Goal: Task Accomplishment & Management: Complete application form

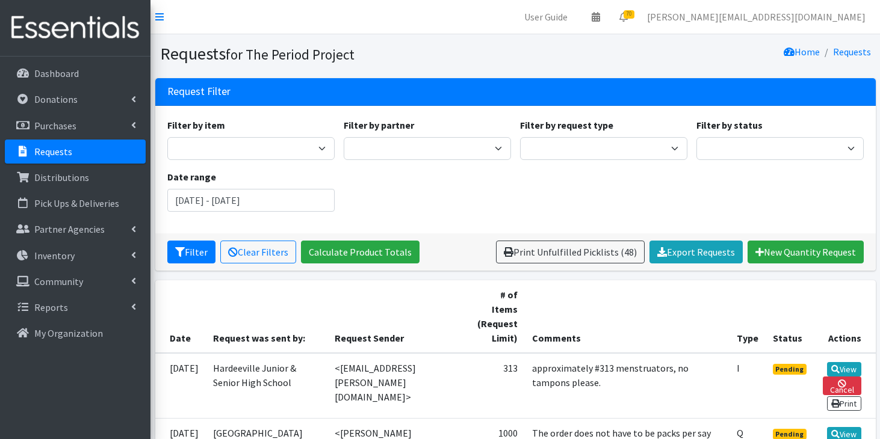
click at [64, 157] on p "Requests" at bounding box center [53, 152] width 38 height 12
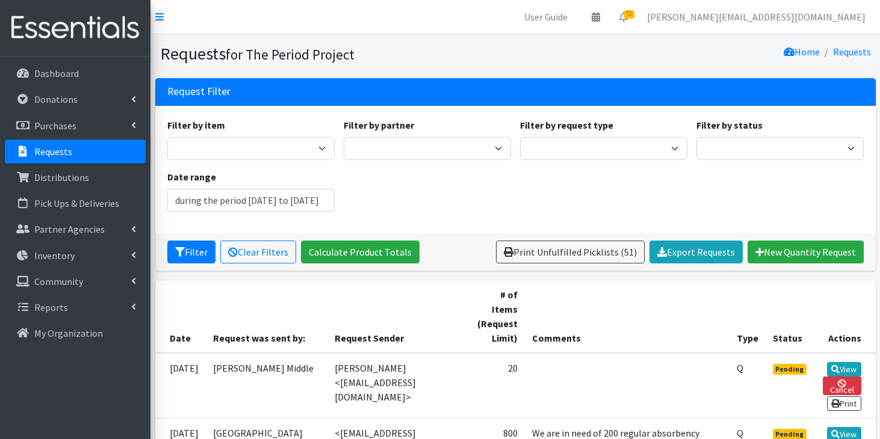
type input "July 16, 2025 - October 16, 2025"
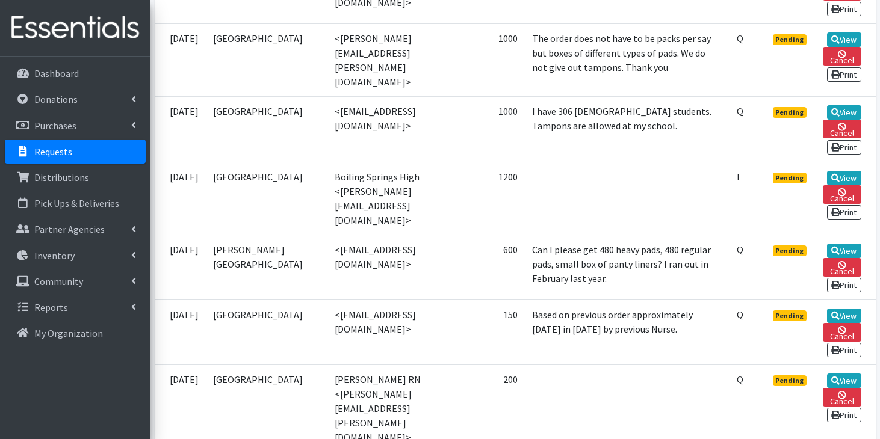
scroll to position [729, 0]
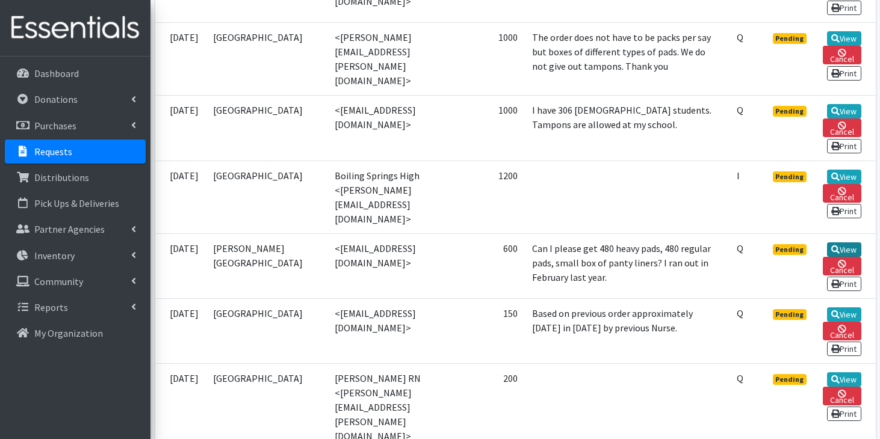
click at [839, 243] on link "View" at bounding box center [844, 250] width 34 height 14
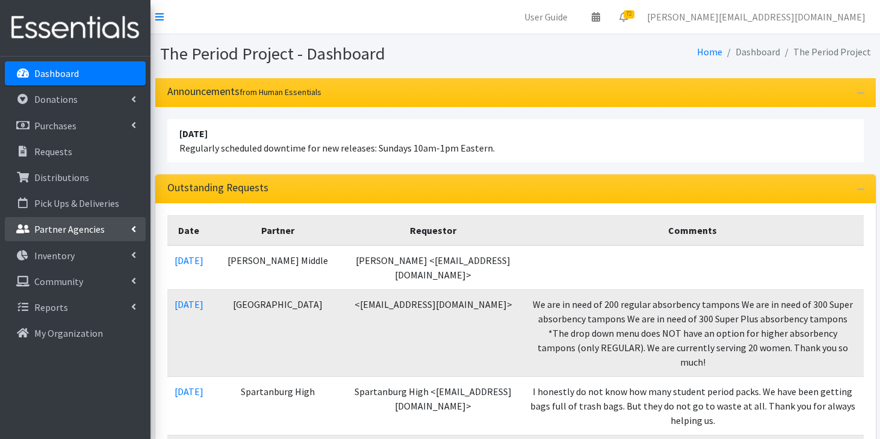
click at [48, 232] on p "Partner Agencies" at bounding box center [69, 229] width 70 height 12
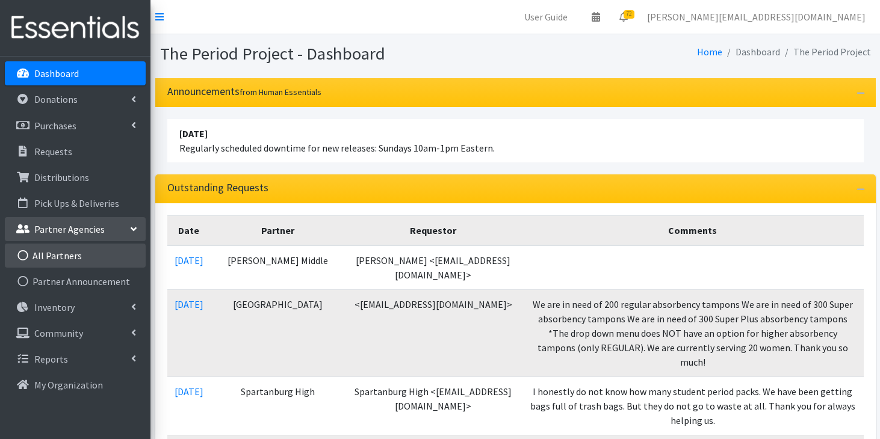
click at [48, 262] on link "All Partners" at bounding box center [75, 256] width 141 height 24
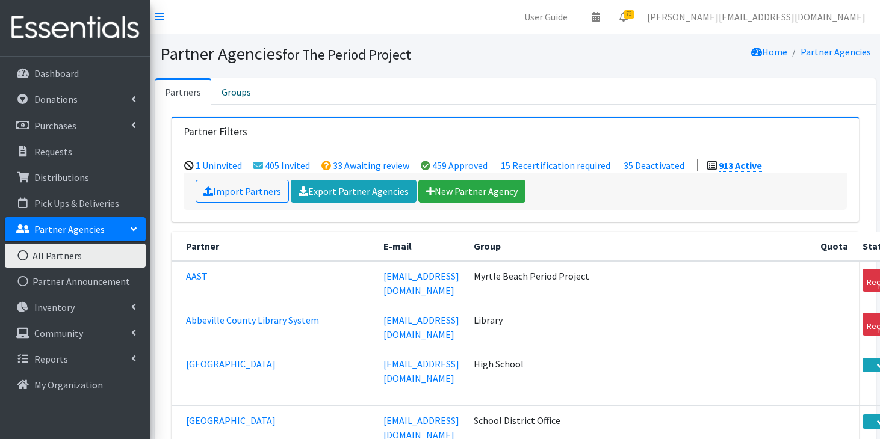
scroll to position [11801, 0]
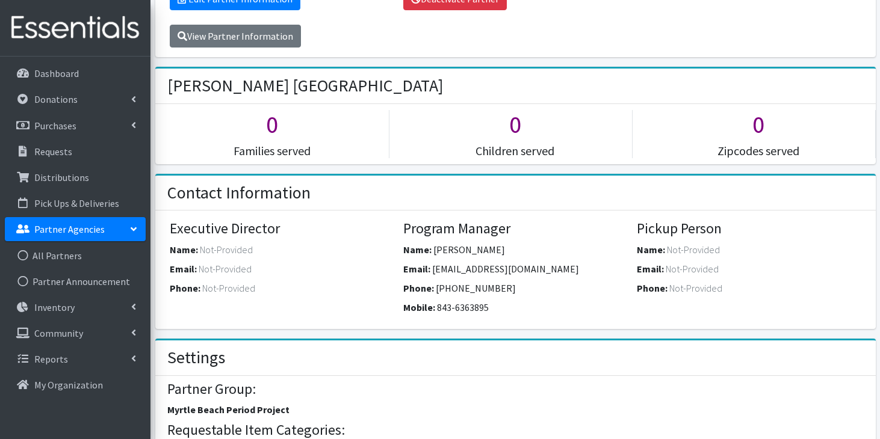
scroll to position [241, 0]
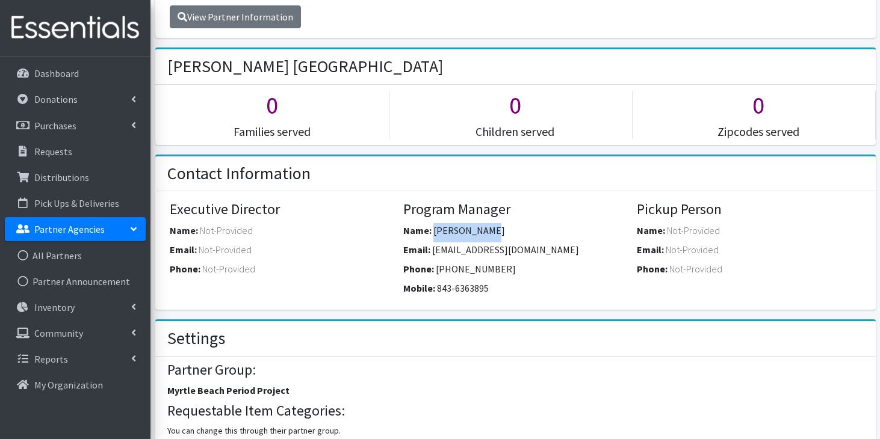
drag, startPoint x: 495, startPoint y: 234, endPoint x: 434, endPoint y: 231, distance: 60.8
click at [434, 231] on div "Name: [PERSON_NAME]" at bounding box center [515, 232] width 225 height 19
copy span "[PERSON_NAME]"
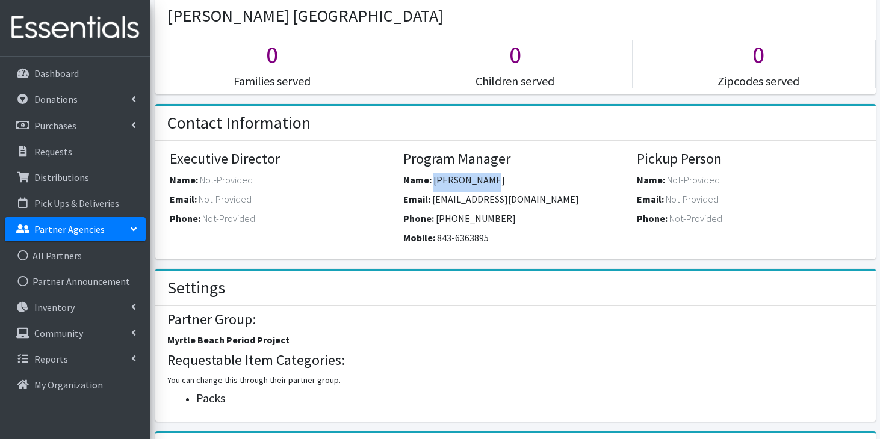
scroll to position [359, 0]
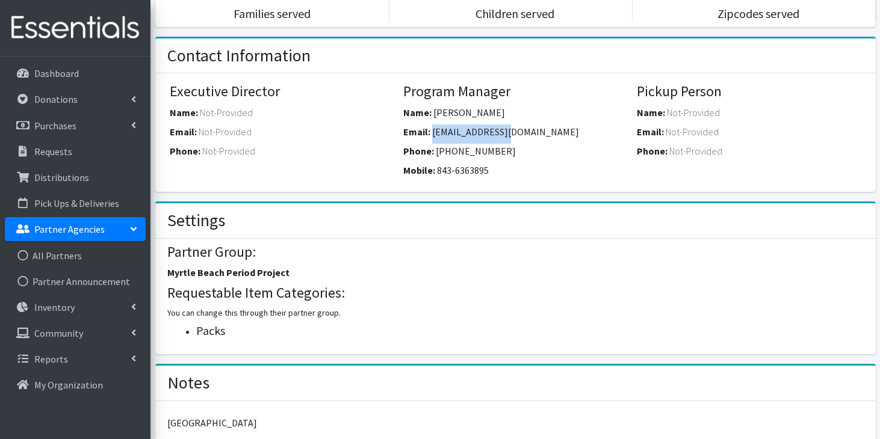
drag, startPoint x: 510, startPoint y: 134, endPoint x: 432, endPoint y: 132, distance: 77.7
click at [432, 132] on span "[EMAIL_ADDRESS][DOMAIN_NAME]" at bounding box center [505, 132] width 147 height 12
copy span "[EMAIL_ADDRESS][DOMAIN_NAME]"
drag, startPoint x: 486, startPoint y: 172, endPoint x: 437, endPoint y: 170, distance: 49.4
click at [437, 170] on span "843-6363895" at bounding box center [463, 170] width 52 height 12
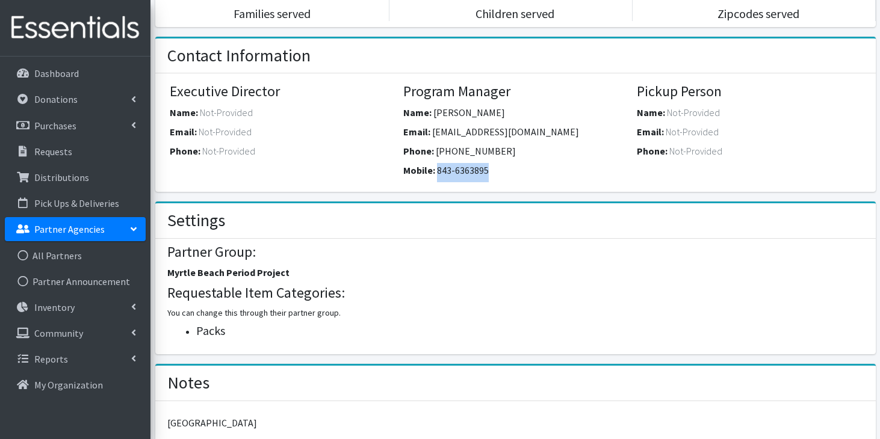
copy span "843-6363895"
click at [59, 253] on link "All Partners" at bounding box center [75, 256] width 141 height 24
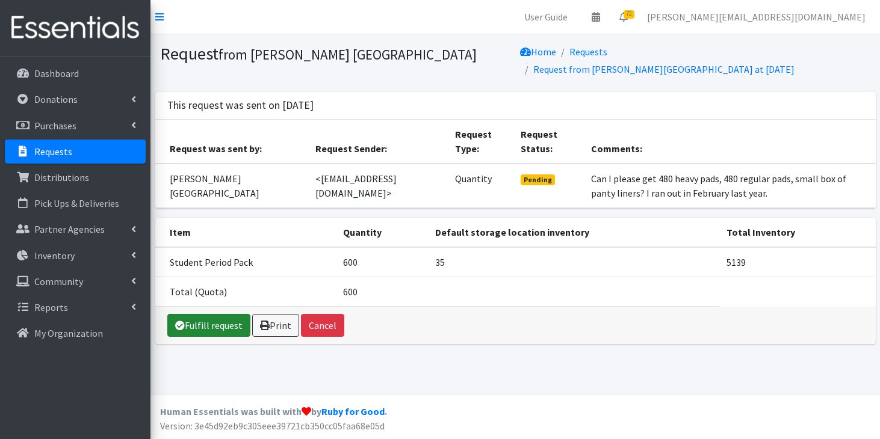
click at [203, 330] on link "Fulfill request" at bounding box center [208, 325] width 83 height 23
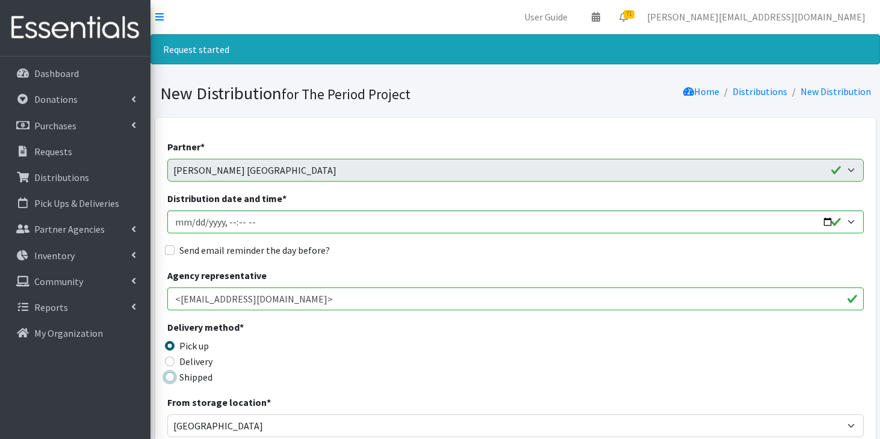
click at [169, 376] on input "Shipped" at bounding box center [170, 378] width 10 height 10
radio input "true"
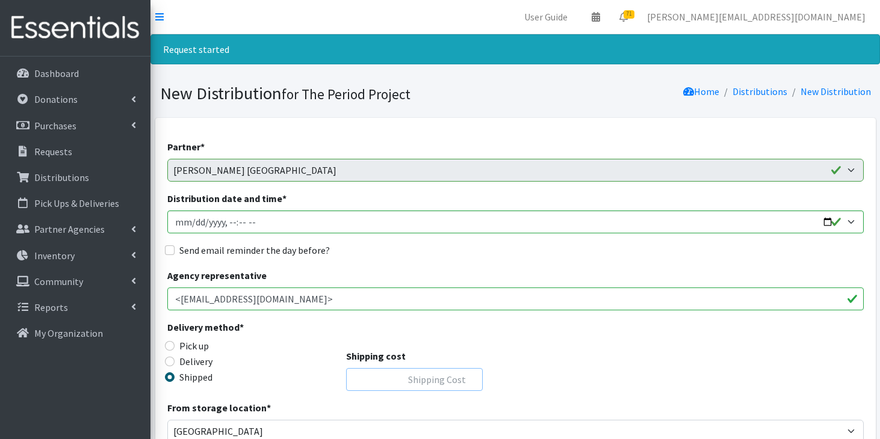
click at [407, 388] on input "Shipping cost" at bounding box center [414, 379] width 137 height 23
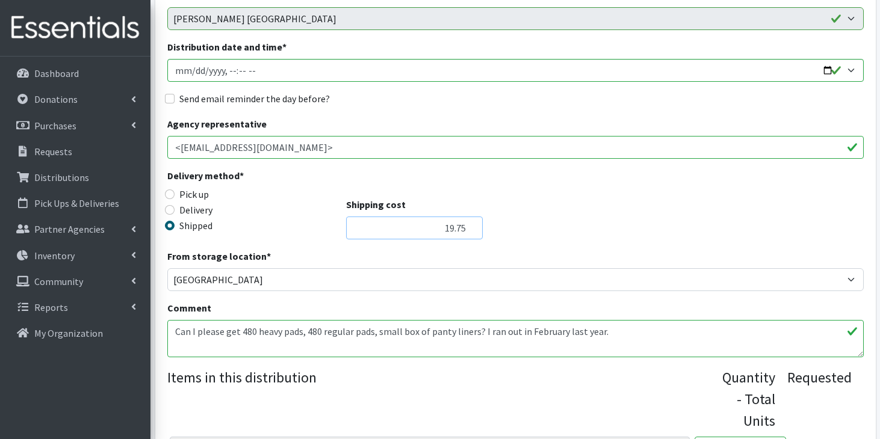
scroll to position [243, 0]
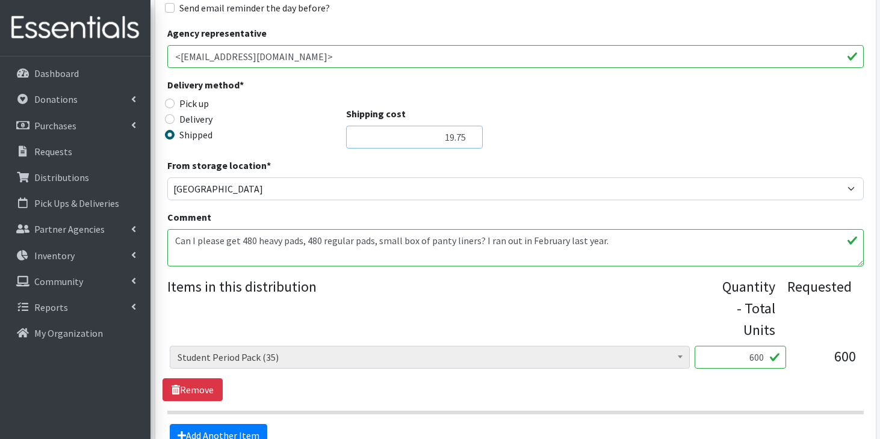
type input "19.75"
click at [174, 243] on textarea "Can I please get 480 heavy pads, 480 regular pads, small box of panty liners? I…" at bounding box center [515, 247] width 696 height 37
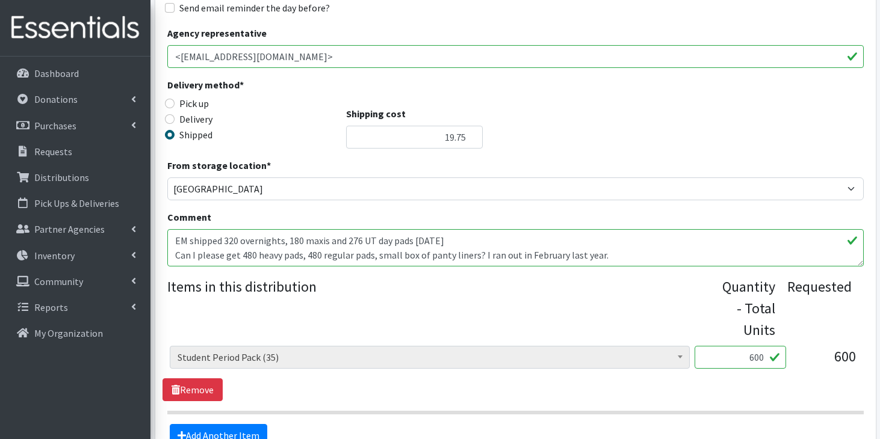
click at [465, 236] on textarea "Can I please get 480 heavy pads, 480 regular pads, small box of panty liners? I…" at bounding box center [515, 247] width 696 height 37
type textarea "EM shipped 320 overnights, 180 maxis and 276 UT day pads 9/17/25, plus 93 liner…"
click at [205, 389] on link "Remove" at bounding box center [193, 390] width 60 height 23
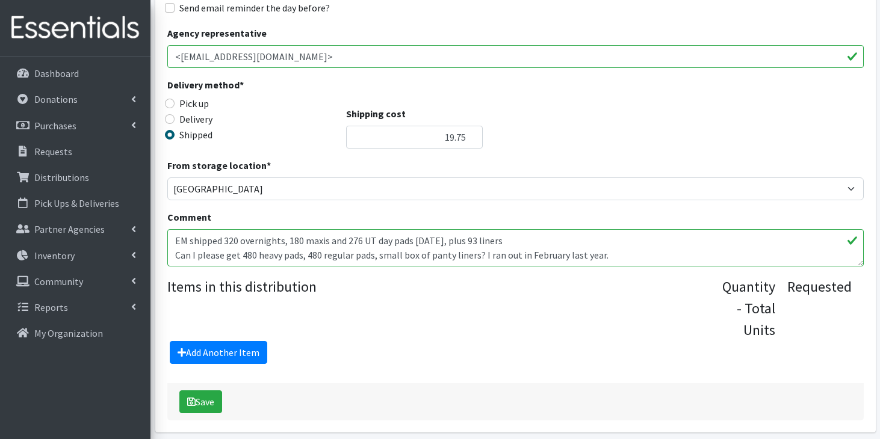
scroll to position [290, 0]
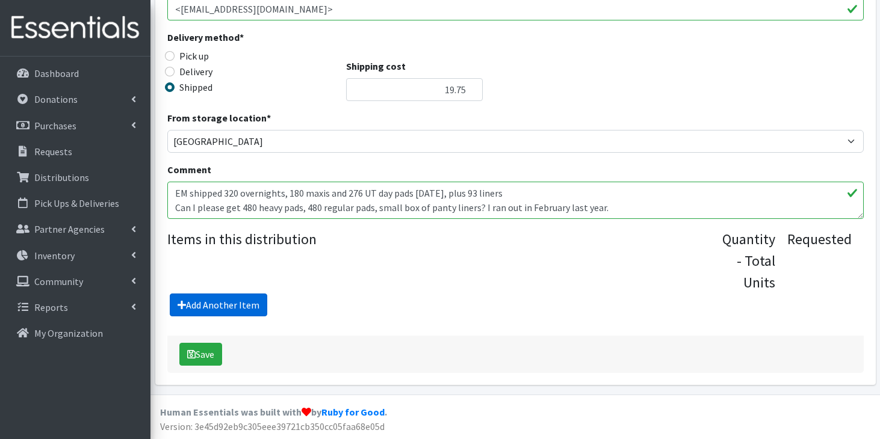
click at [250, 311] on link "Add Another Item" at bounding box center [219, 305] width 98 height 23
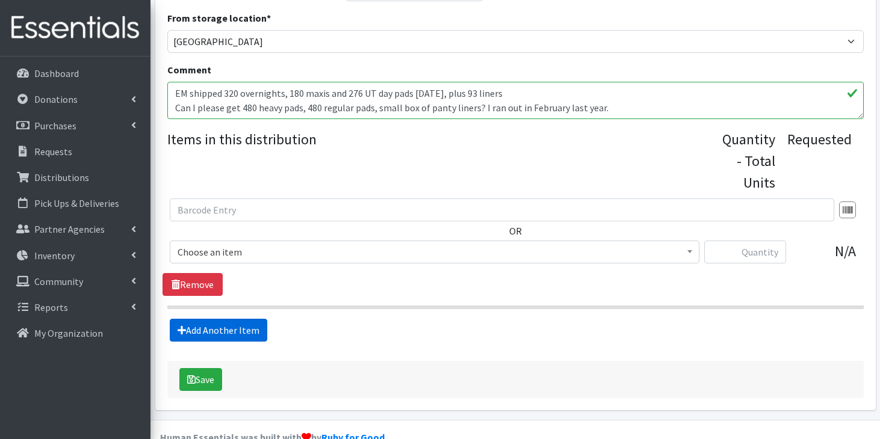
scroll to position [415, 0]
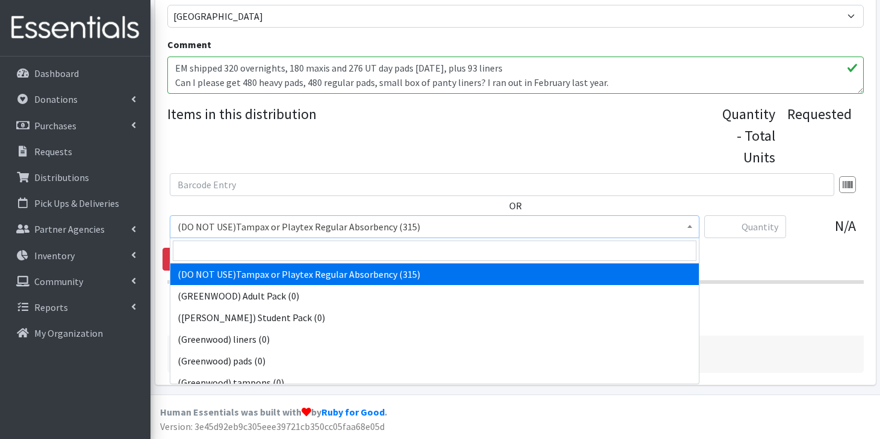
click at [377, 225] on span "(DO NOT USE)Tampax or Playtex Regular Absorbency (315)" at bounding box center [435, 226] width 514 height 17
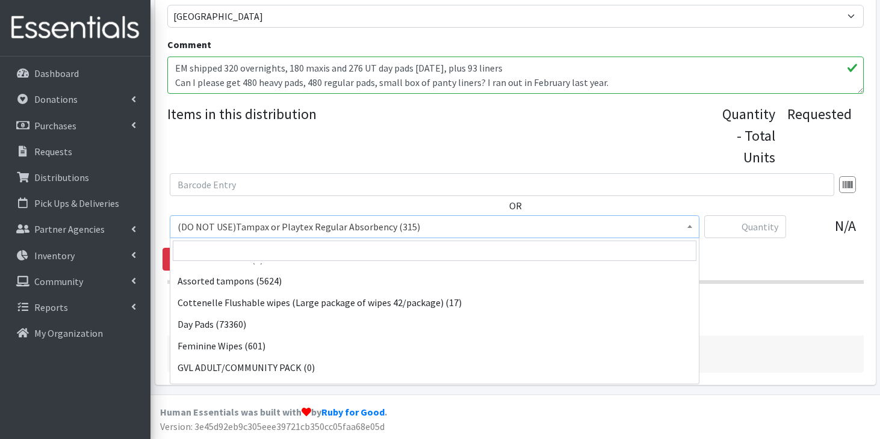
scroll to position [398, 0]
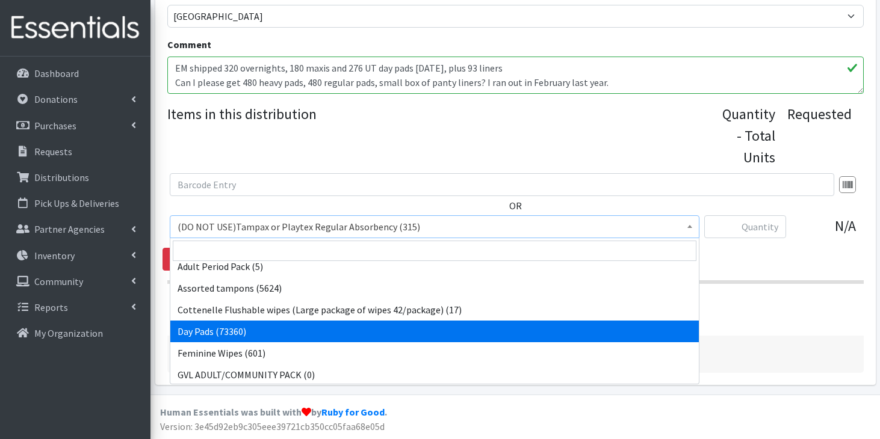
select select "7759"
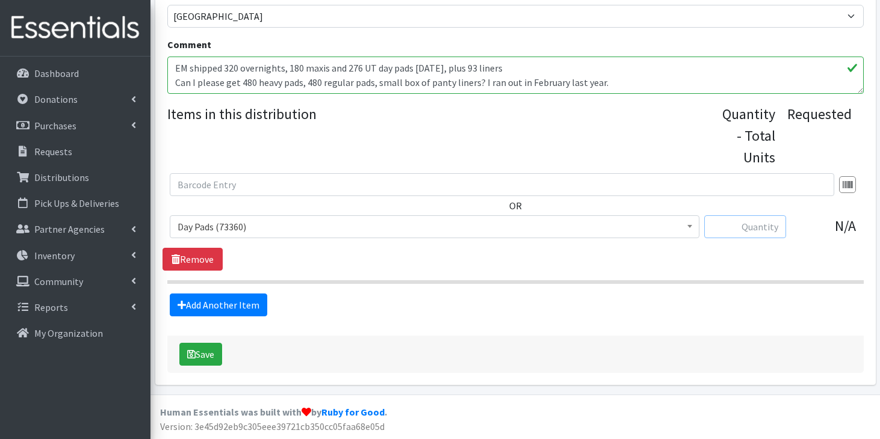
click at [745, 229] on input "text" at bounding box center [745, 226] width 82 height 23
type input "276"
click at [249, 310] on link "Add Another Item" at bounding box center [219, 305] width 98 height 23
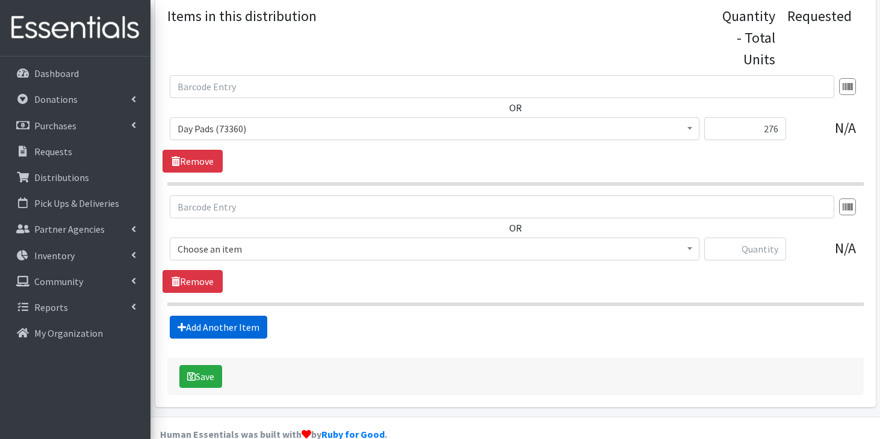
scroll to position [536, 0]
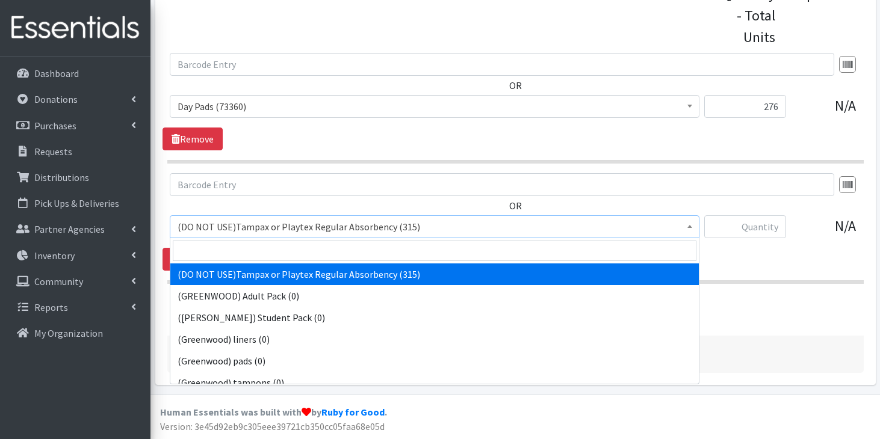
click at [329, 225] on span "(DO NOT USE)Tampax or Playtex Regular Absorbency (315)" at bounding box center [435, 226] width 514 height 17
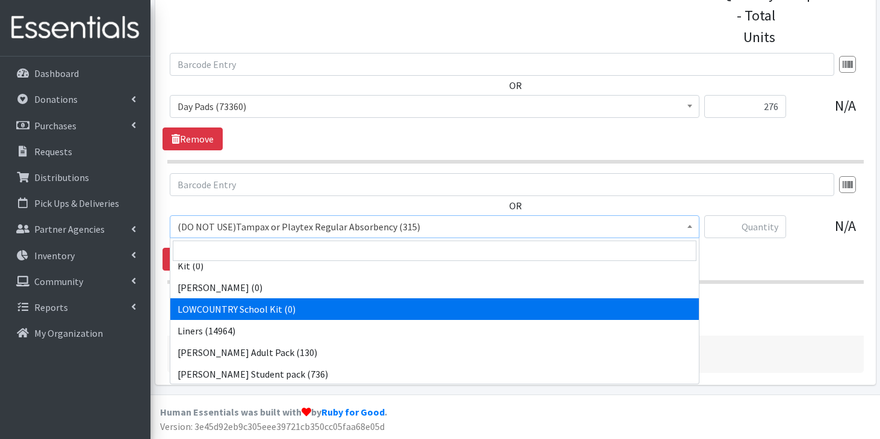
scroll to position [920, 0]
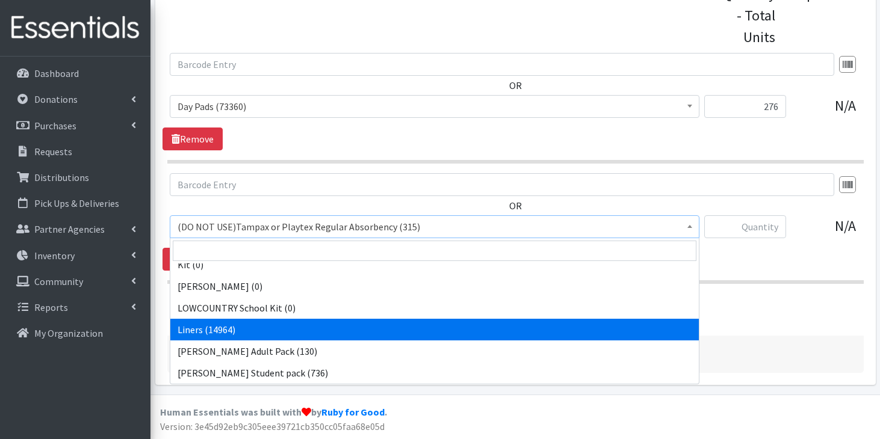
select select "7758"
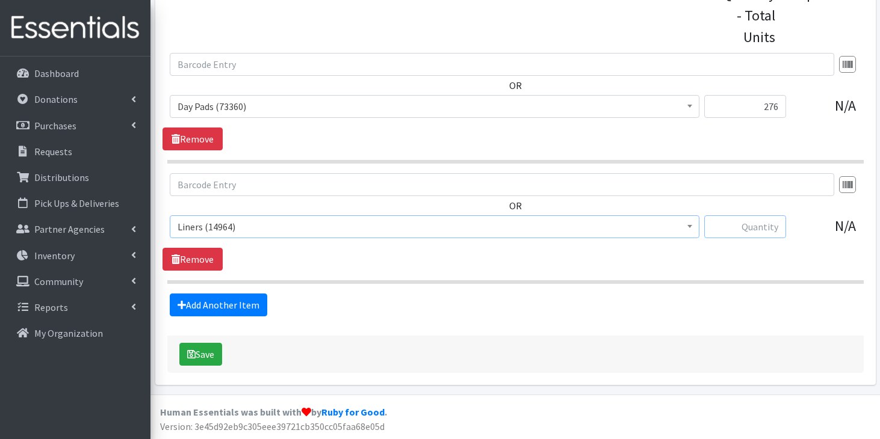
click at [760, 225] on input "text" at bounding box center [745, 226] width 82 height 23
type input "93"
click at [201, 305] on link "Add Another Item" at bounding box center [219, 305] width 98 height 23
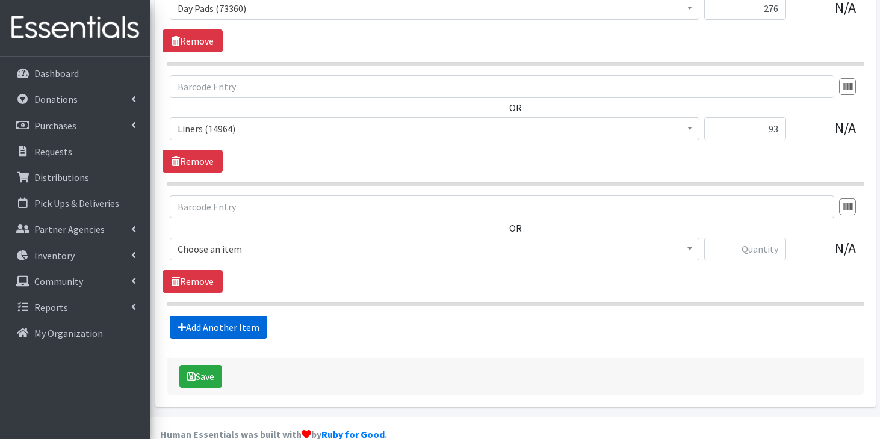
scroll to position [656, 0]
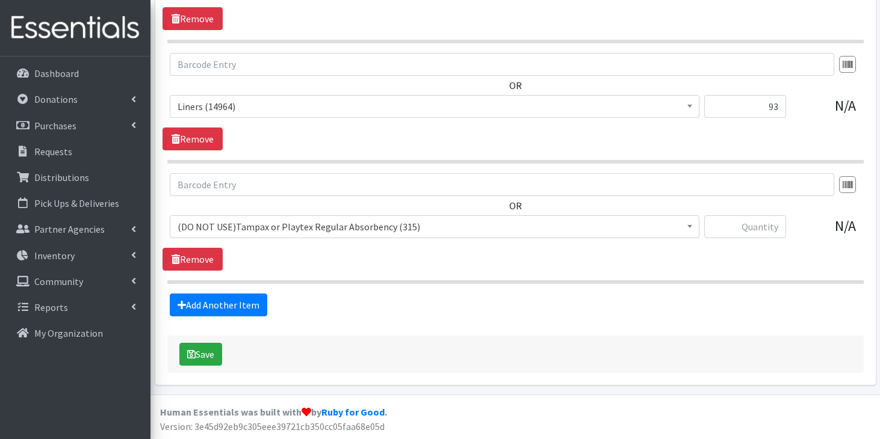
click at [321, 227] on span "(DO NOT USE)Tampax or Playtex Regular Absorbency (315)" at bounding box center [435, 226] width 514 height 17
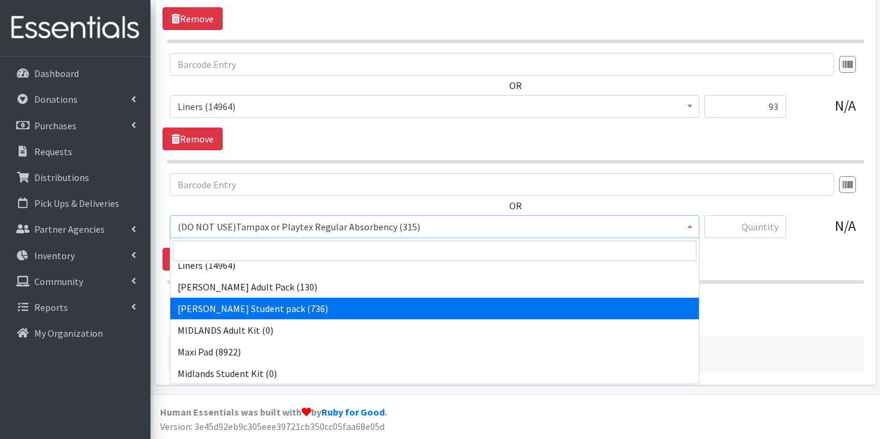
scroll to position [1007, 0]
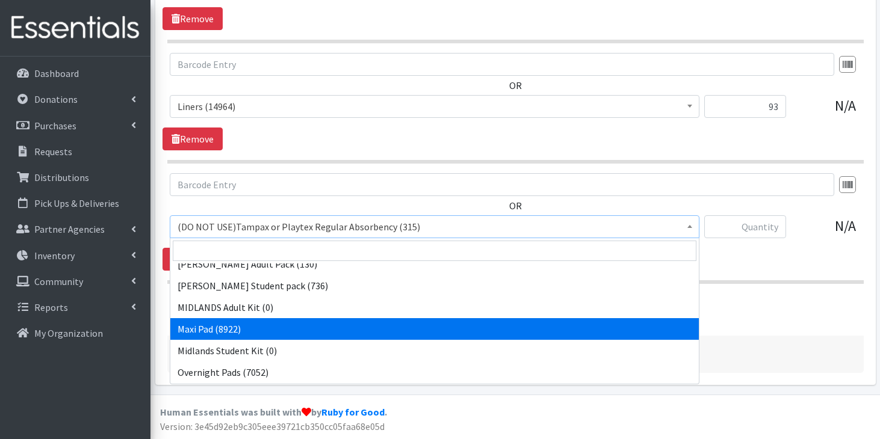
select select "11144"
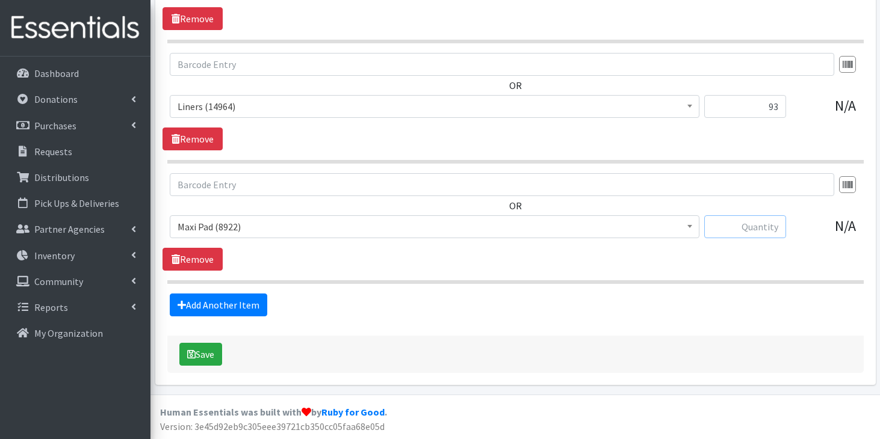
click at [753, 230] on input "text" at bounding box center [745, 226] width 82 height 23
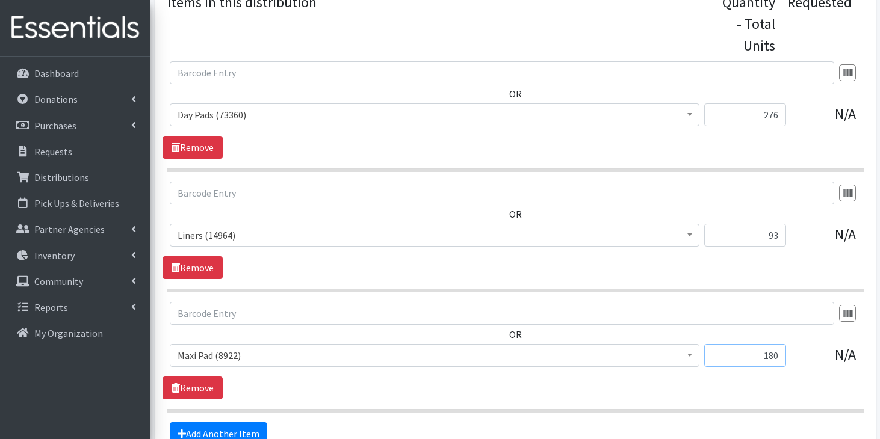
scroll to position [656, 0]
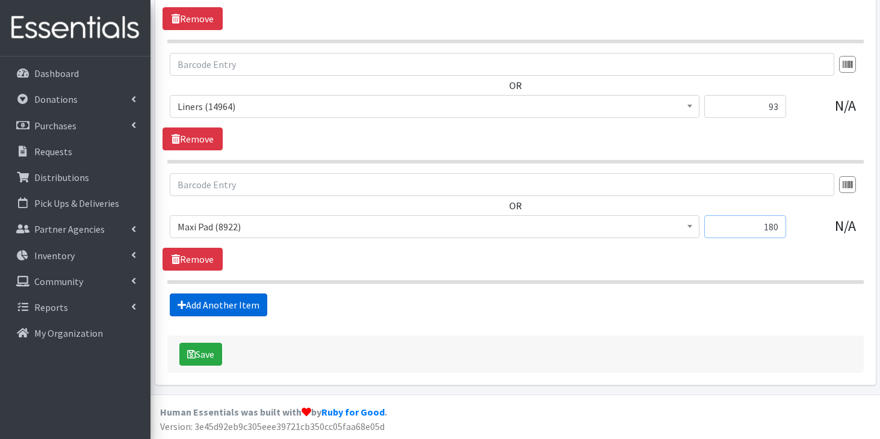
type input "180"
click at [247, 301] on link "Add Another Item" at bounding box center [219, 305] width 98 height 23
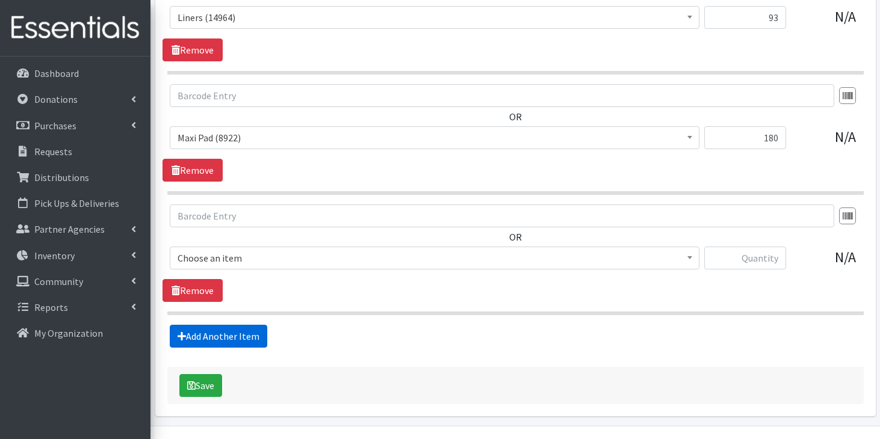
scroll to position [776, 0]
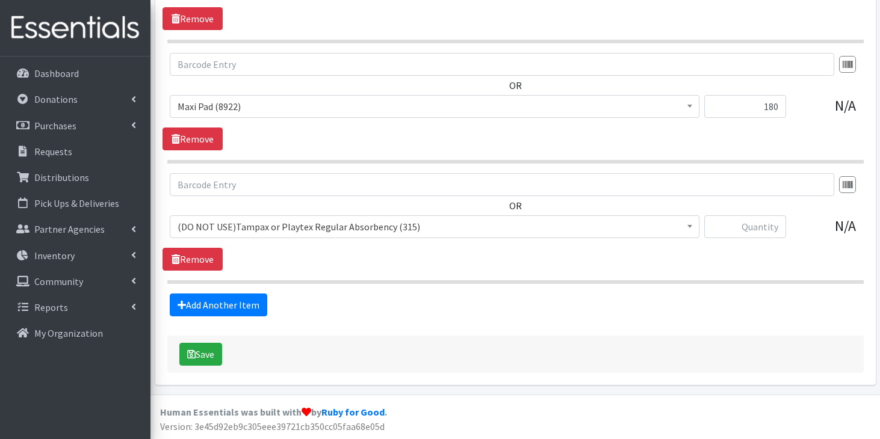
click at [282, 235] on span "(DO NOT USE)Tampax or Playtex Regular Absorbency (315)" at bounding box center [435, 226] width 514 height 17
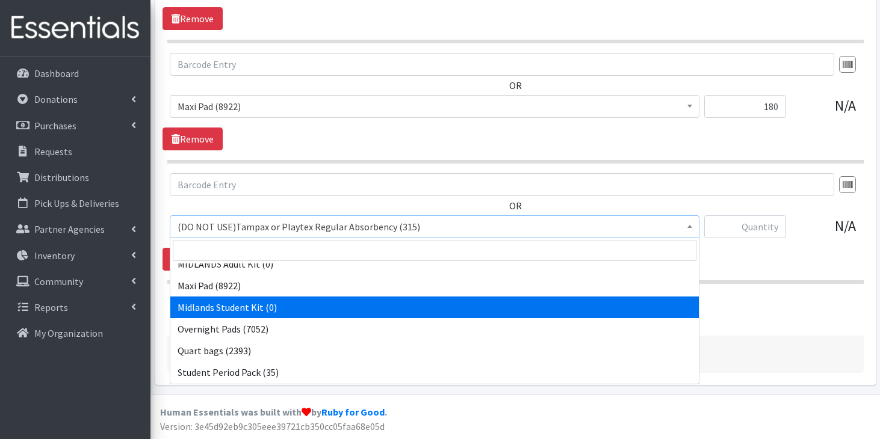
scroll to position [1060, 0]
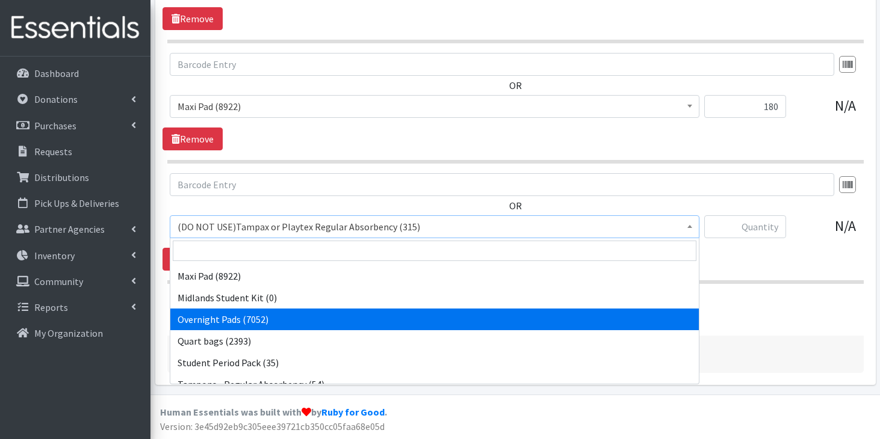
select select "7593"
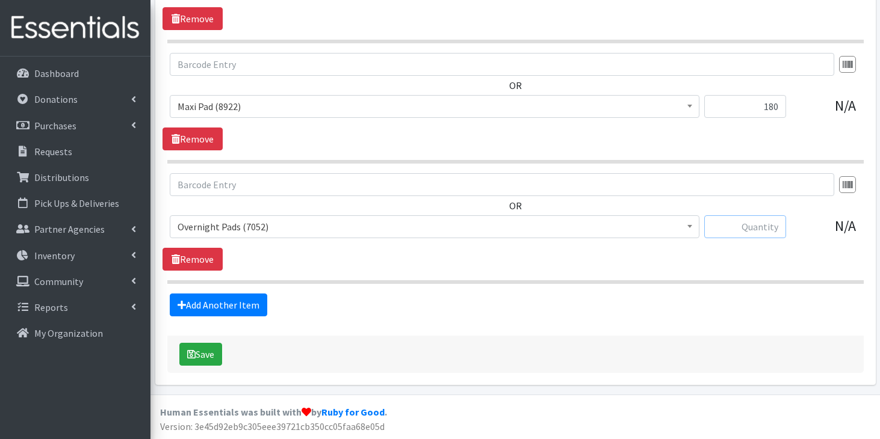
click at [745, 227] on input "text" at bounding box center [745, 226] width 82 height 23
type input "320"
click at [205, 356] on button "Save" at bounding box center [200, 354] width 43 height 23
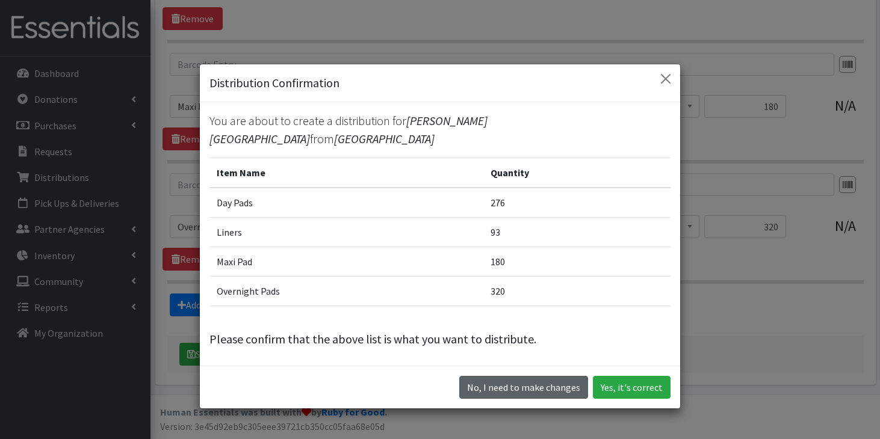
click at [575, 376] on button "No, I need to make changes" at bounding box center [523, 387] width 129 height 23
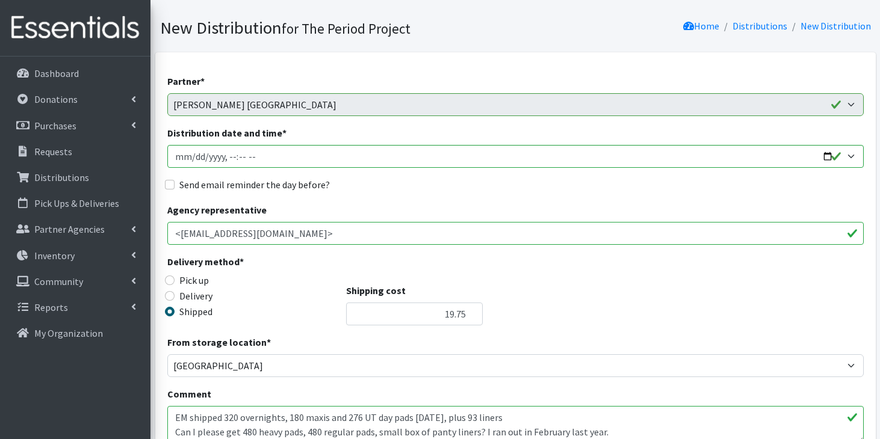
scroll to position [0, 0]
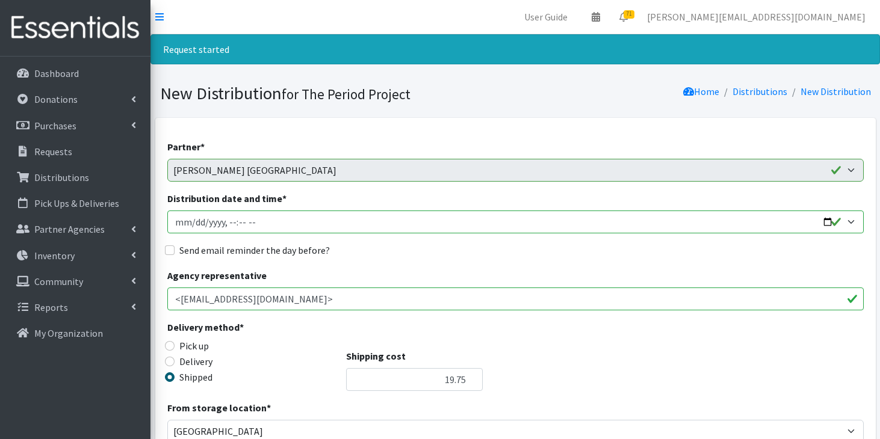
click at [193, 220] on input "Distribution date and time *" at bounding box center [515, 222] width 696 height 23
click at [256, 220] on input "Distribution date and time *" at bounding box center [515, 222] width 696 height 23
type input "[DATE]T11:59"
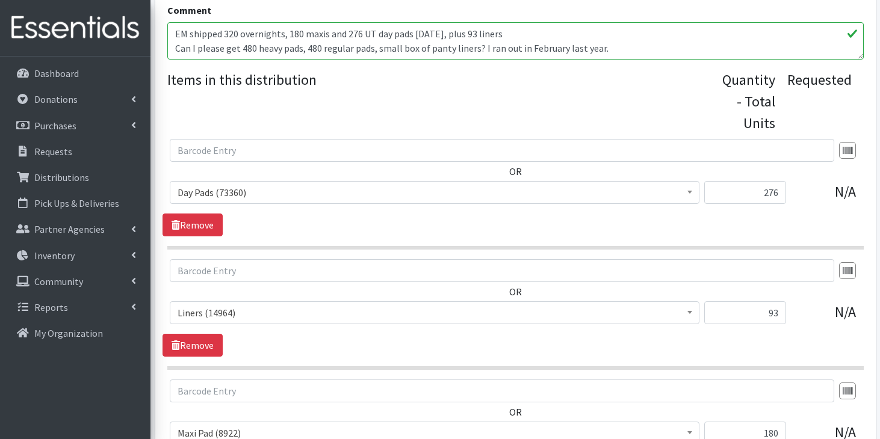
scroll to position [776, 0]
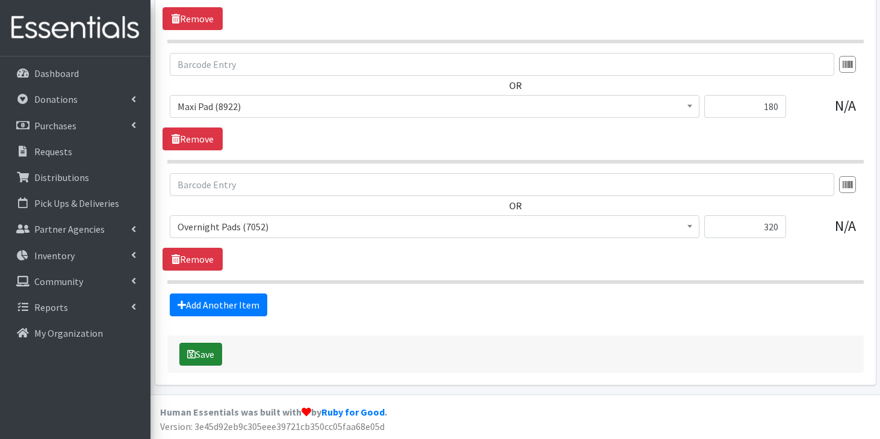
click at [196, 358] on button "Save" at bounding box center [200, 354] width 43 height 23
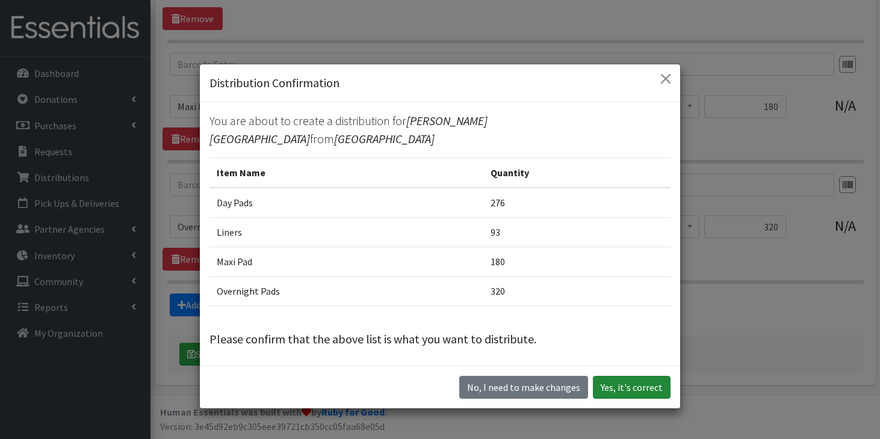
click at [617, 379] on button "Yes, it's correct" at bounding box center [632, 387] width 78 height 23
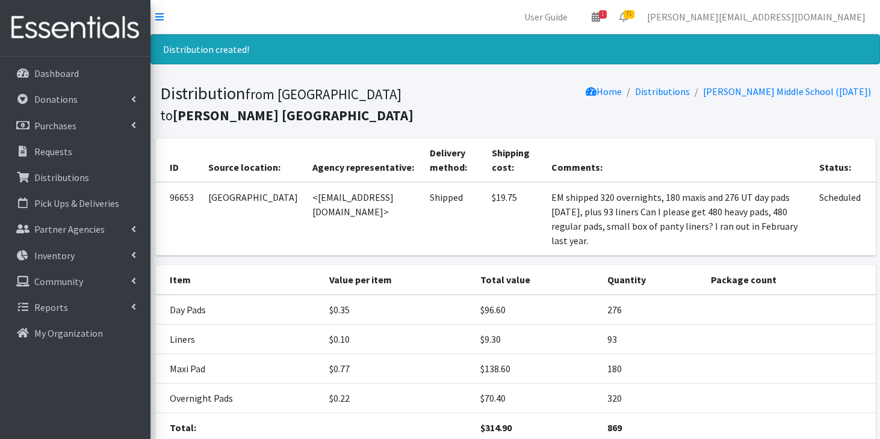
scroll to position [81, 0]
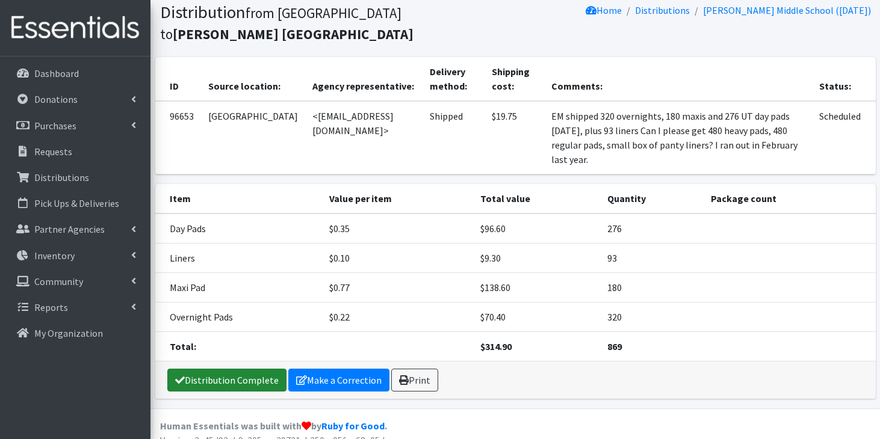
click at [233, 369] on link "Distribution Complete" at bounding box center [226, 380] width 119 height 23
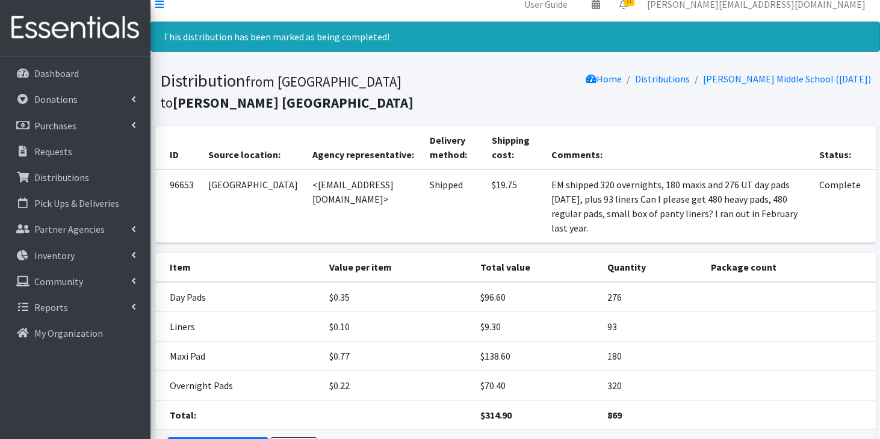
scroll to position [0, 0]
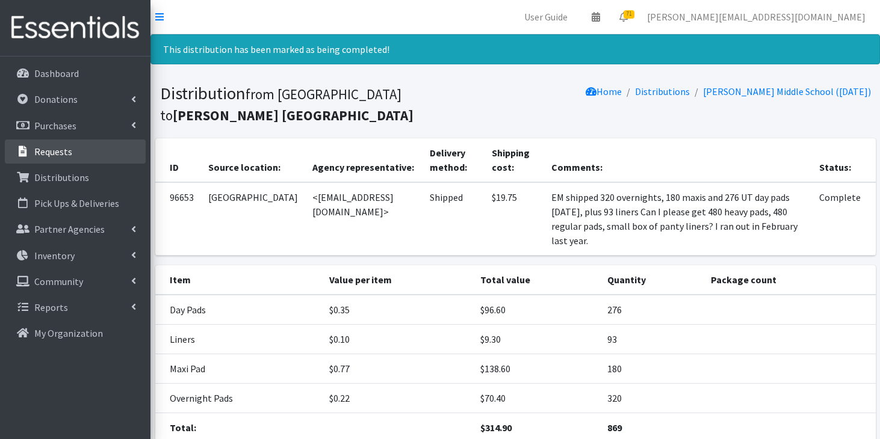
click at [83, 153] on link "Requests" at bounding box center [75, 152] width 141 height 24
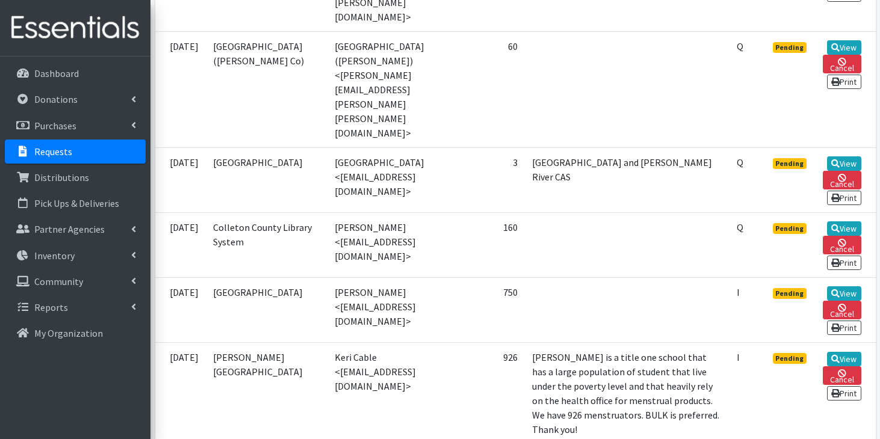
scroll to position [1090, 0]
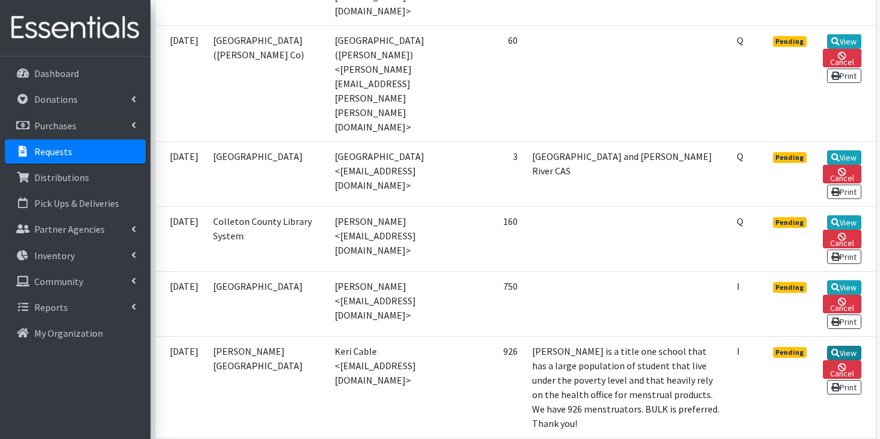
click at [836, 349] on icon at bounding box center [835, 353] width 8 height 8
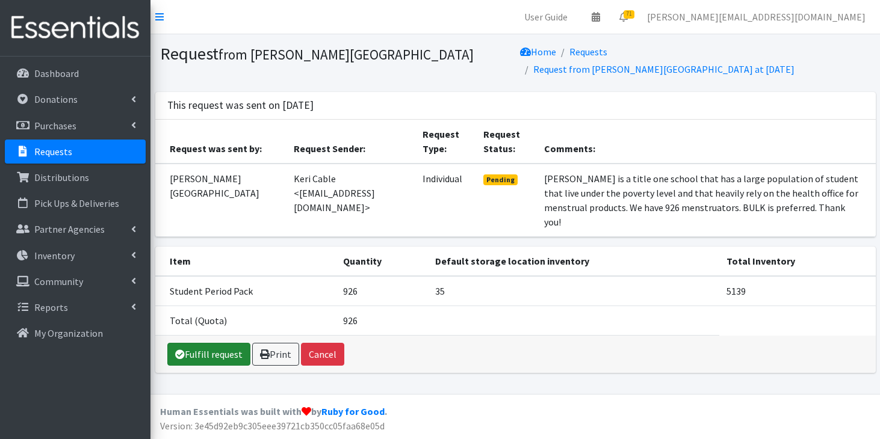
click at [193, 343] on link "Fulfill request" at bounding box center [208, 354] width 83 height 23
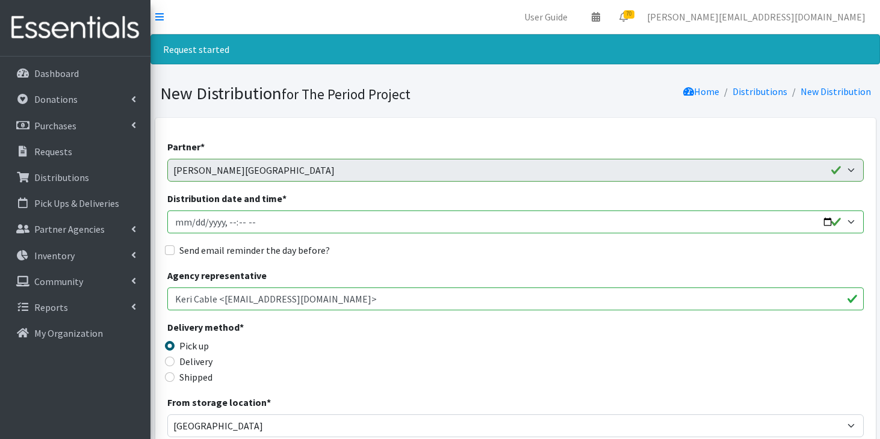
click at [194, 222] on input "Distribution date and time *" at bounding box center [515, 222] width 696 height 23
click at [253, 222] on input "Distribution date and time *" at bounding box center [515, 222] width 696 height 23
type input "[DATE]T11:59"
click at [172, 379] on input "Shipped" at bounding box center [170, 378] width 10 height 10
radio input "true"
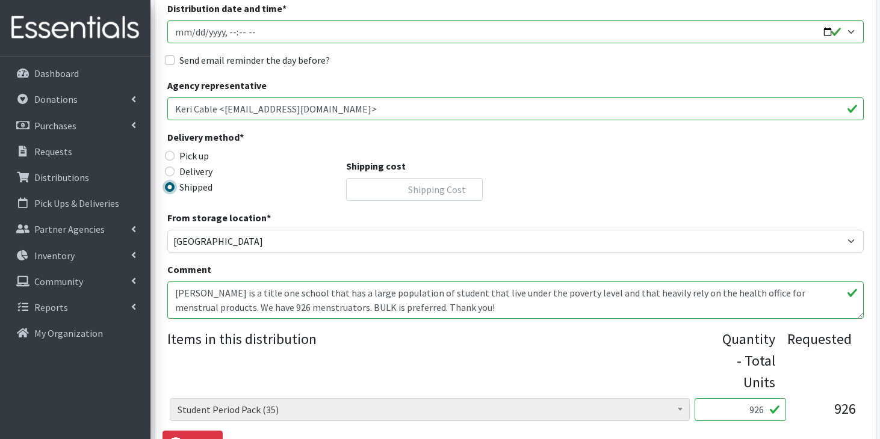
scroll to position [201, 0]
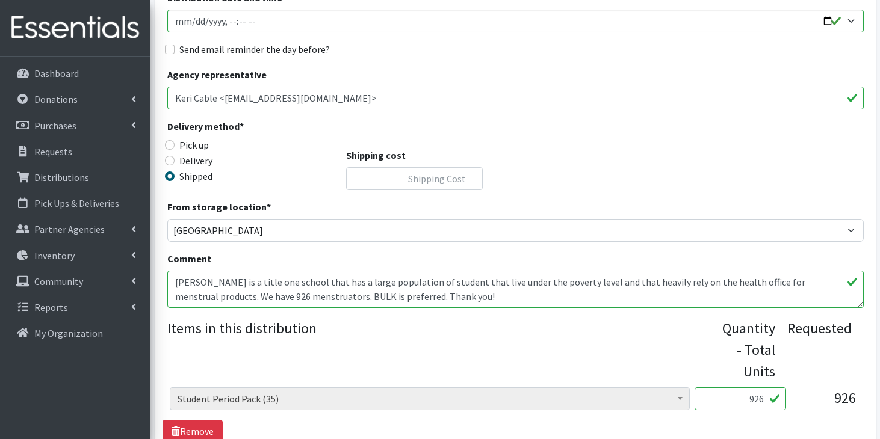
click at [175, 280] on textarea "West Florence is a title one school that has a large population of student that…" at bounding box center [515, 289] width 696 height 37
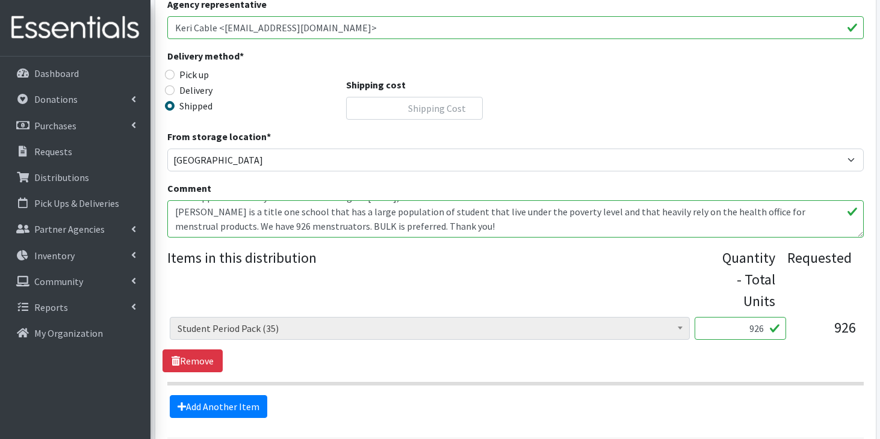
scroll to position [272, 0]
type textarea "EM shipped 352 UT days and 640 UT overnights 9/17/25; West Florence is a title …"
click at [208, 355] on link "Remove" at bounding box center [193, 360] width 60 height 23
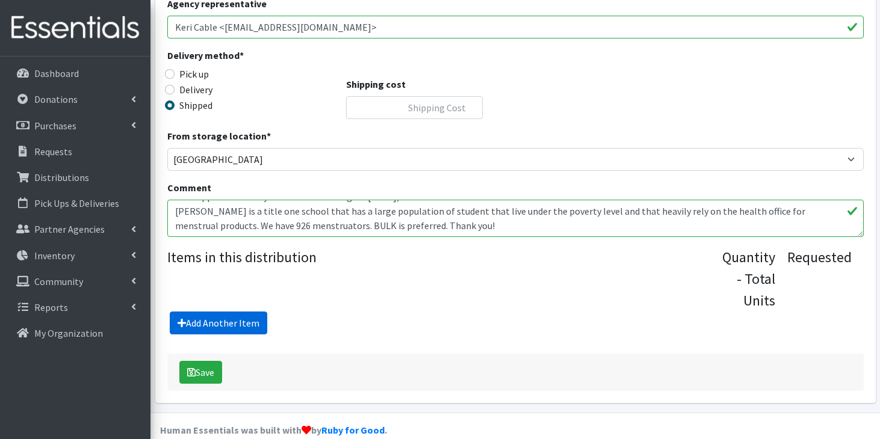
click at [215, 320] on link "Add Another Item" at bounding box center [219, 323] width 98 height 23
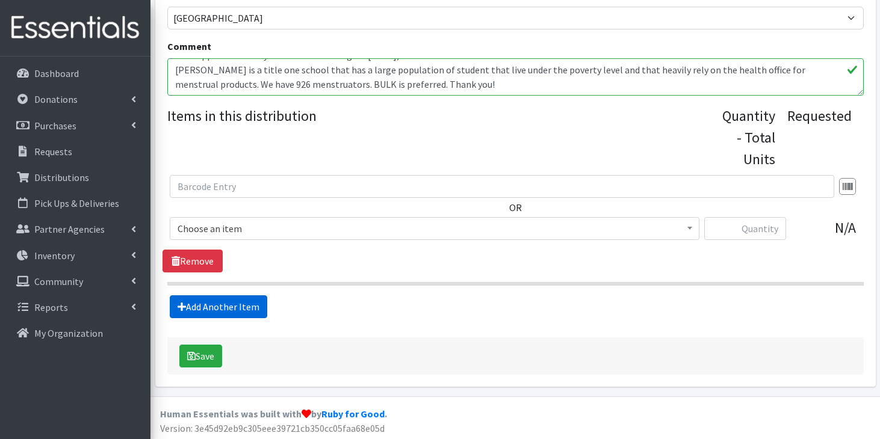
scroll to position [415, 0]
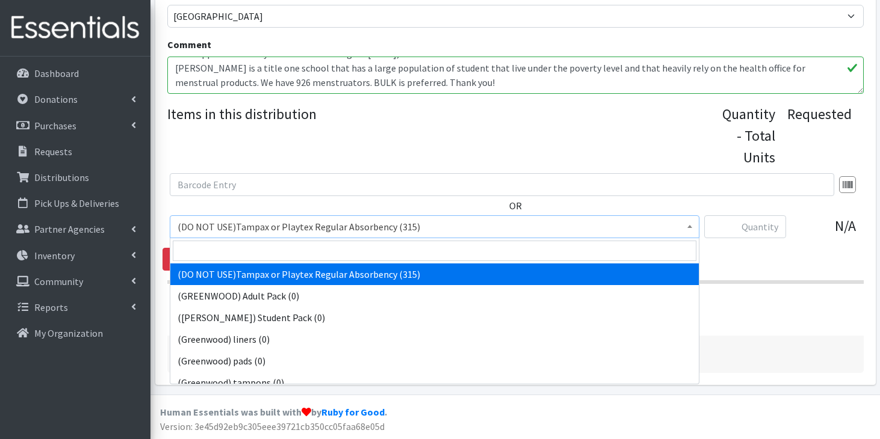
click at [286, 232] on span "(DO NOT USE)Tampax or Playtex Regular Absorbency (315)" at bounding box center [435, 226] width 514 height 17
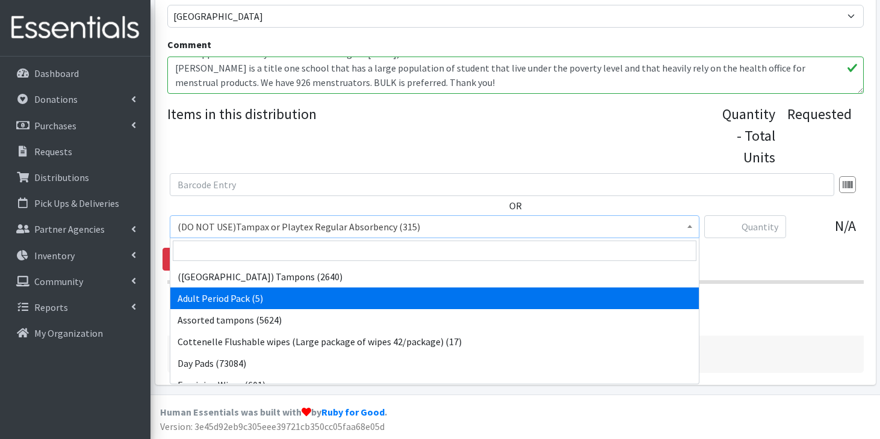
scroll to position [382, 0]
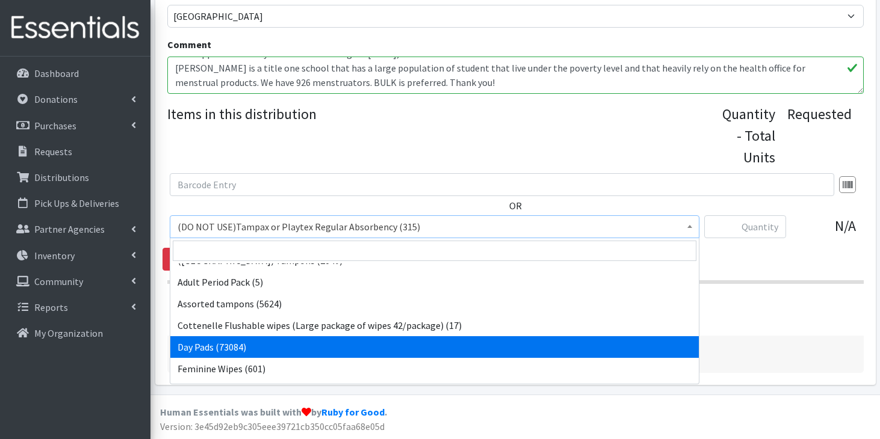
select select "7759"
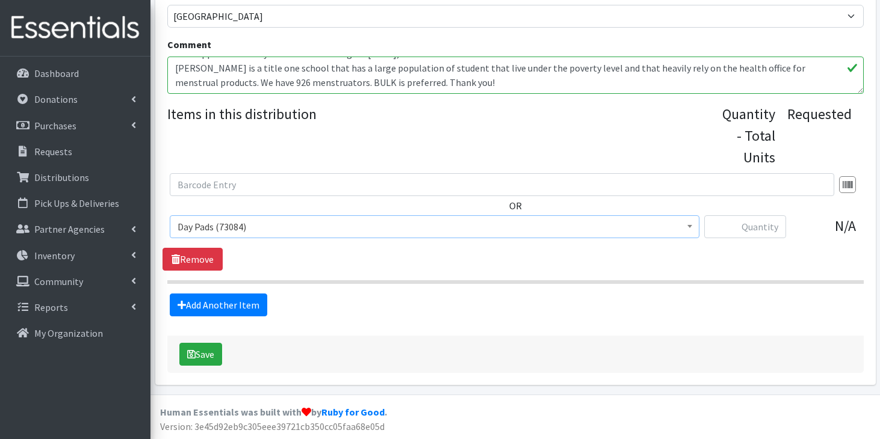
scroll to position [0, 0]
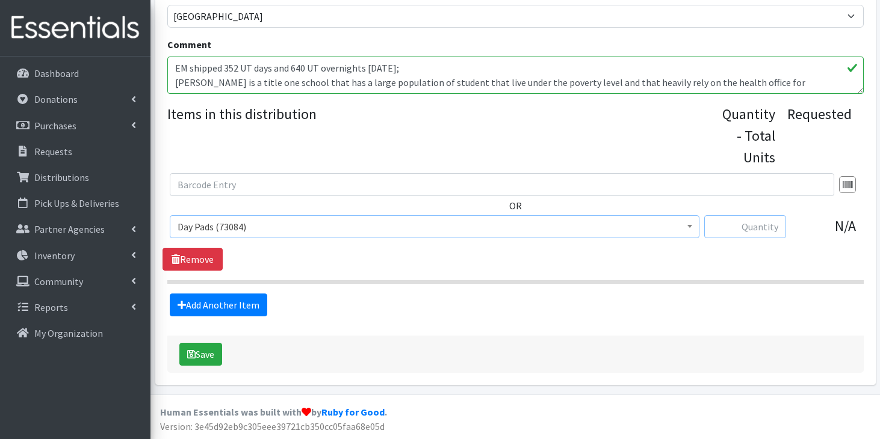
click at [759, 226] on input "text" at bounding box center [745, 226] width 82 height 23
type input "352"
click at [228, 308] on link "Add Another Item" at bounding box center [219, 305] width 98 height 23
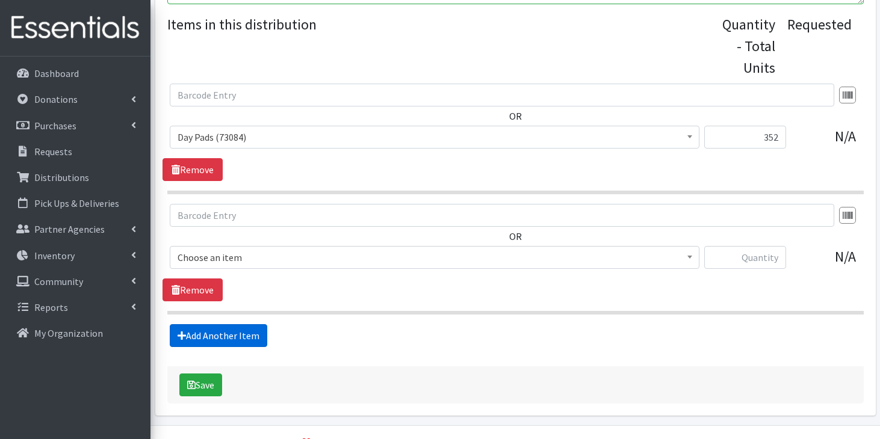
scroll to position [536, 0]
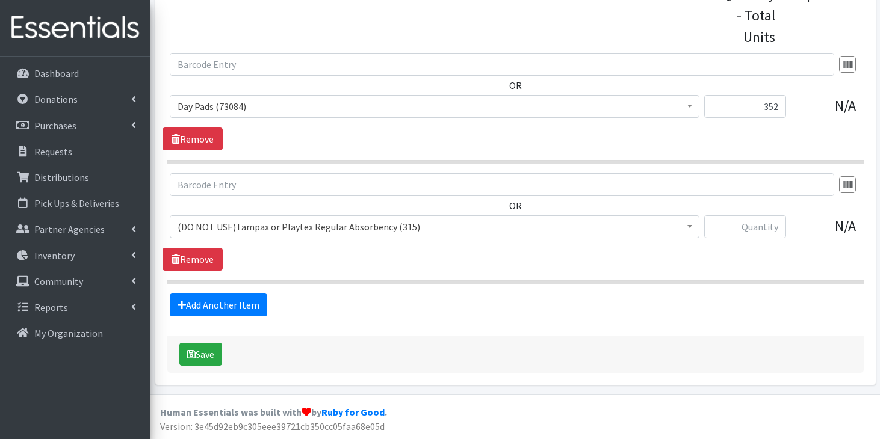
click at [270, 225] on span "(DO NOT USE)Tampax or Playtex Regular Absorbency (315)" at bounding box center [435, 226] width 514 height 17
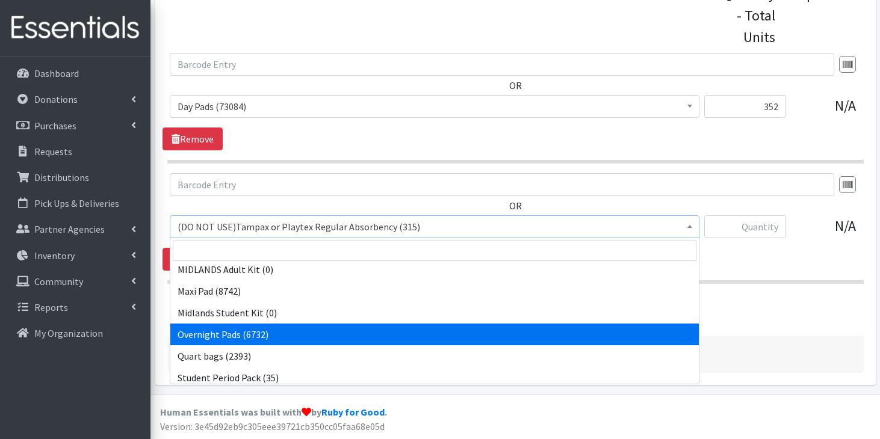
scroll to position [1042, 0]
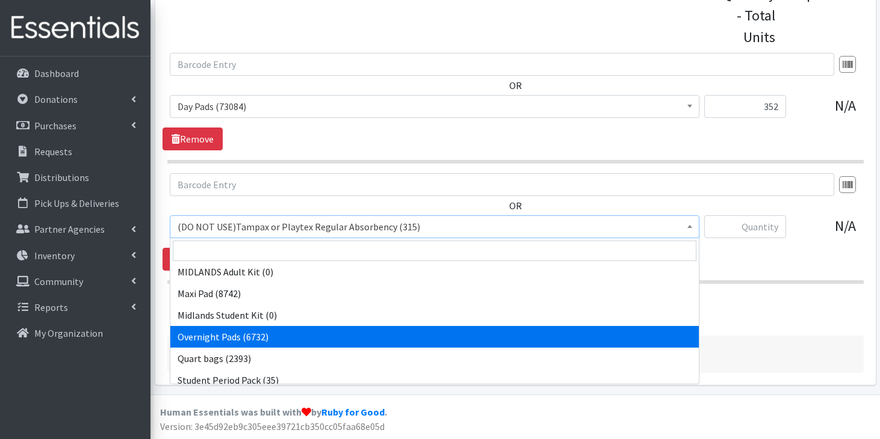
select select "7593"
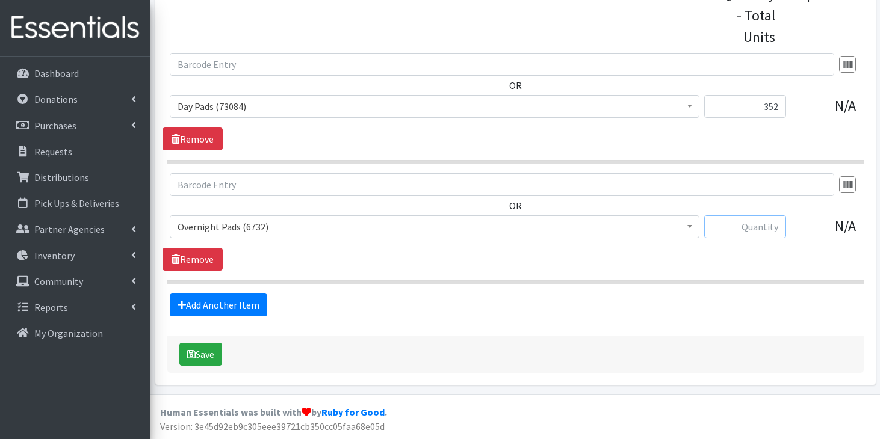
click at [764, 226] on input "text" at bounding box center [745, 226] width 82 height 23
type input "640"
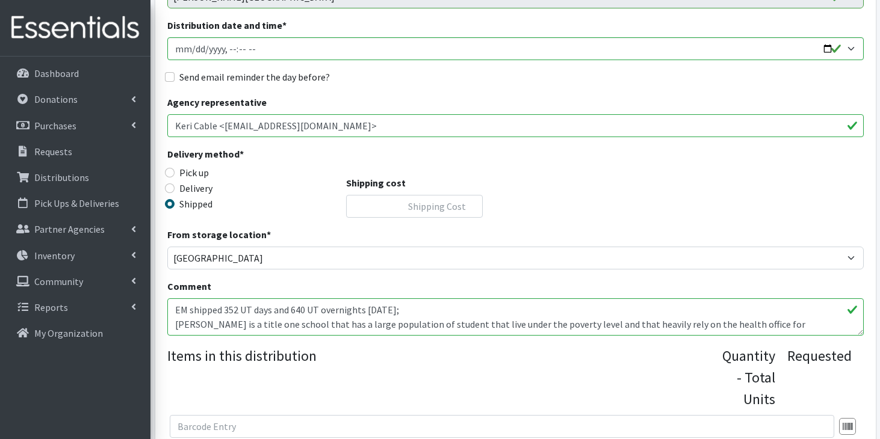
scroll to position [168, 0]
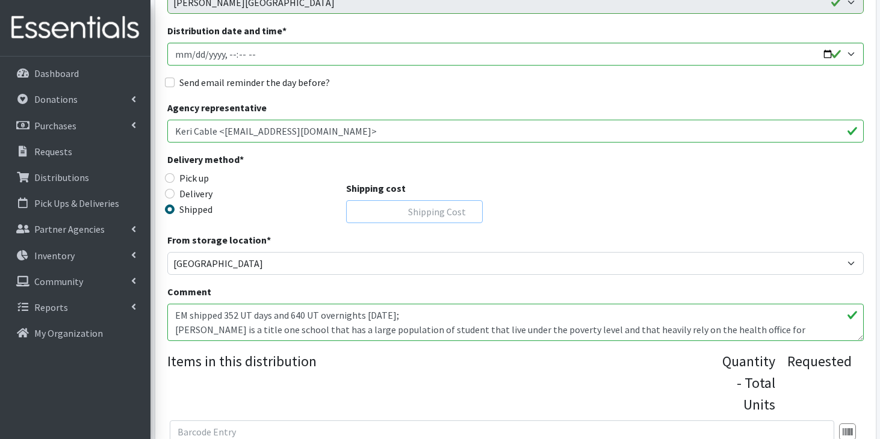
click at [397, 215] on input "Shipping cost" at bounding box center [414, 211] width 137 height 23
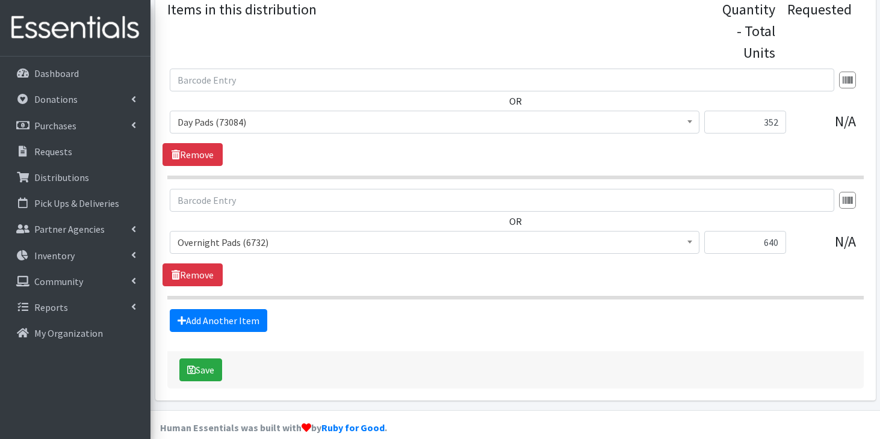
scroll to position [536, 0]
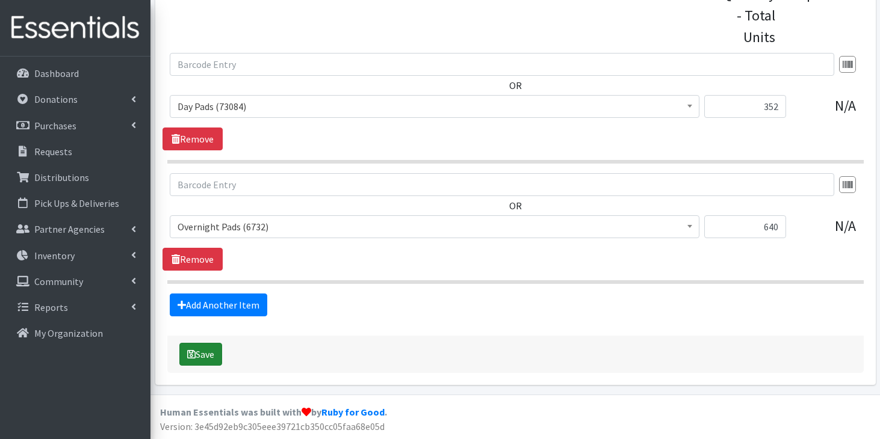
type input "16.06"
click at [208, 351] on button "Save" at bounding box center [200, 354] width 43 height 23
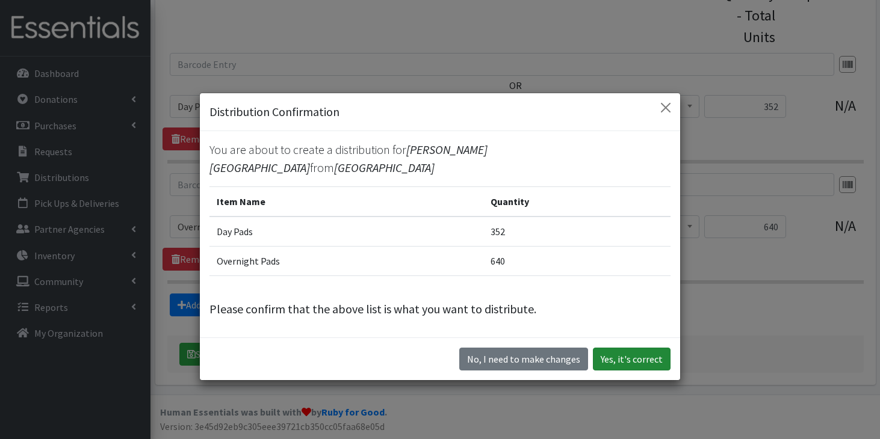
click at [627, 348] on button "Yes, it's correct" at bounding box center [632, 359] width 78 height 23
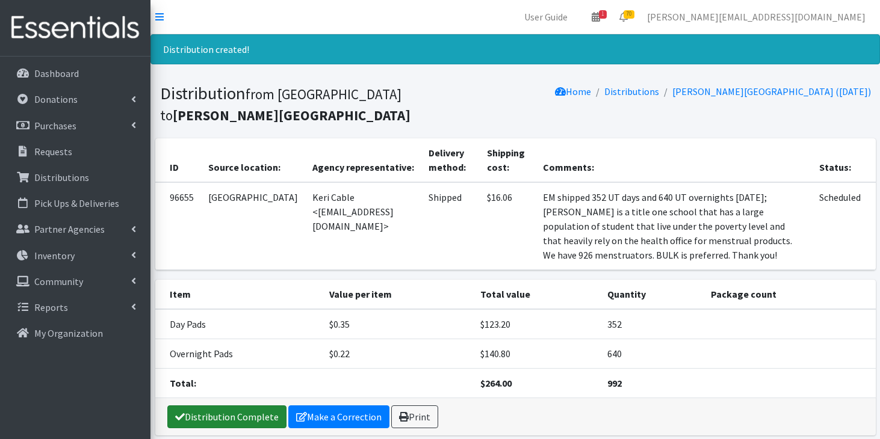
click at [229, 406] on link "Distribution Complete" at bounding box center [226, 417] width 119 height 23
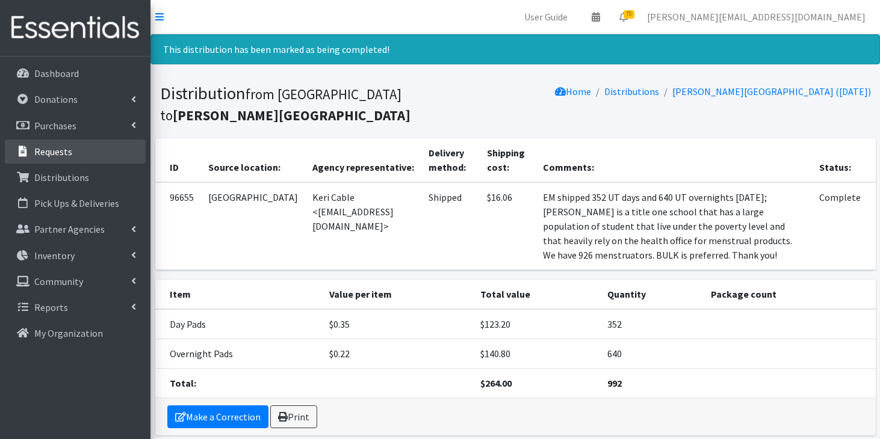
click at [42, 155] on p "Requests" at bounding box center [53, 152] width 38 height 12
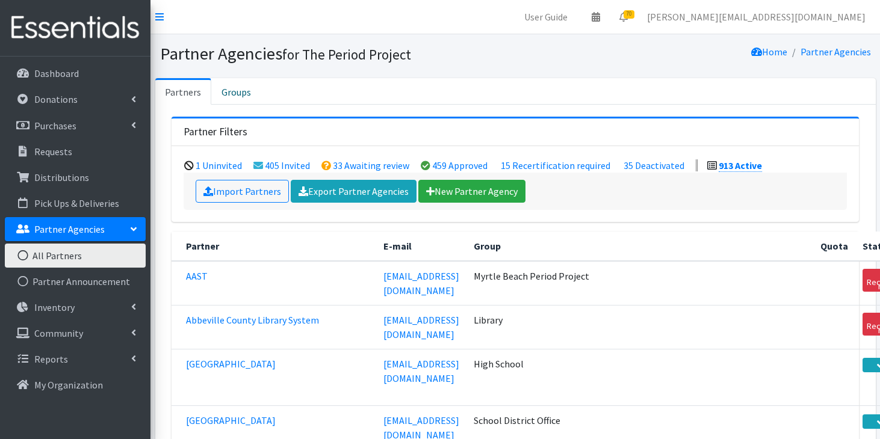
scroll to position [43995, 0]
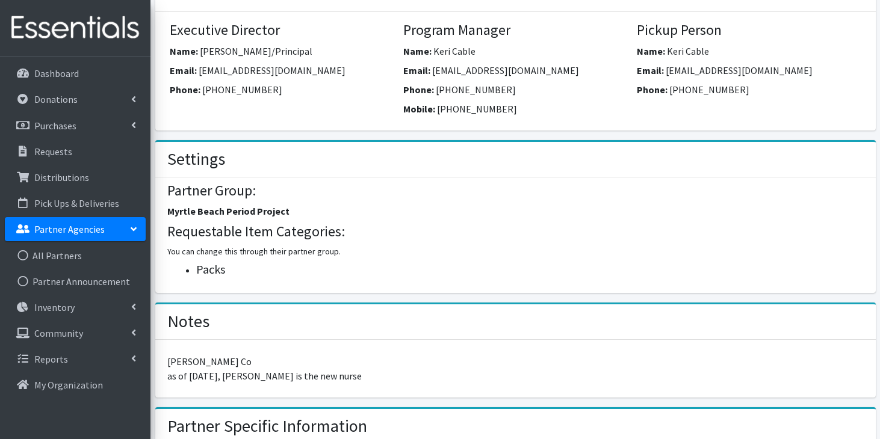
scroll to position [406, 0]
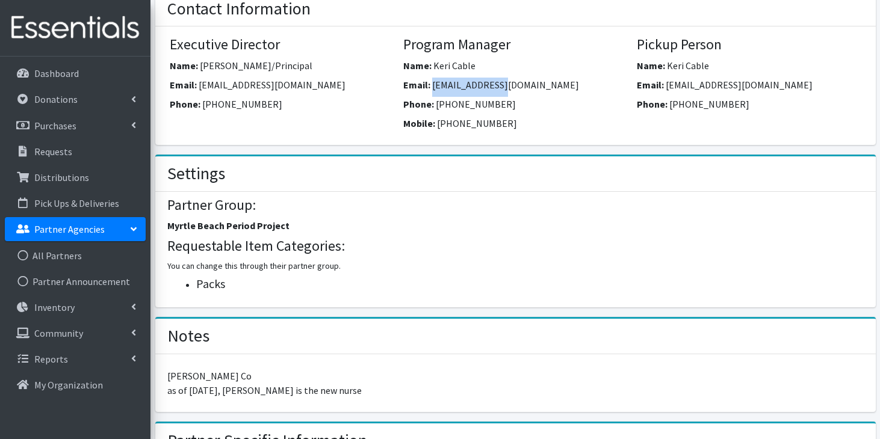
drag, startPoint x: 498, startPoint y: 86, endPoint x: 434, endPoint y: 85, distance: 63.8
click at [434, 85] on span "kcable@fsd1.org" at bounding box center [505, 85] width 147 height 12
copy span "kcable@fsd1.org"
drag, startPoint x: 489, startPoint y: 123, endPoint x: 436, endPoint y: 122, distance: 53.6
click at [436, 122] on div "Mobile: 843-758-6896" at bounding box center [515, 125] width 225 height 19
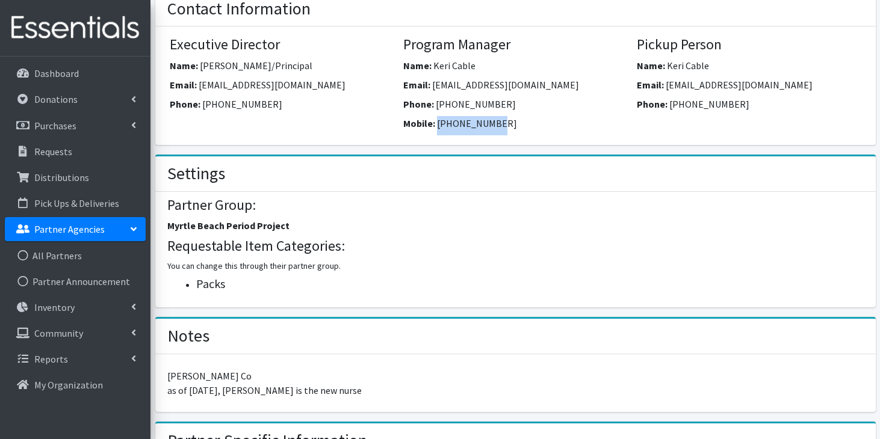
copy span "843-758-6896"
click at [87, 262] on link "All Partners" at bounding box center [75, 256] width 141 height 24
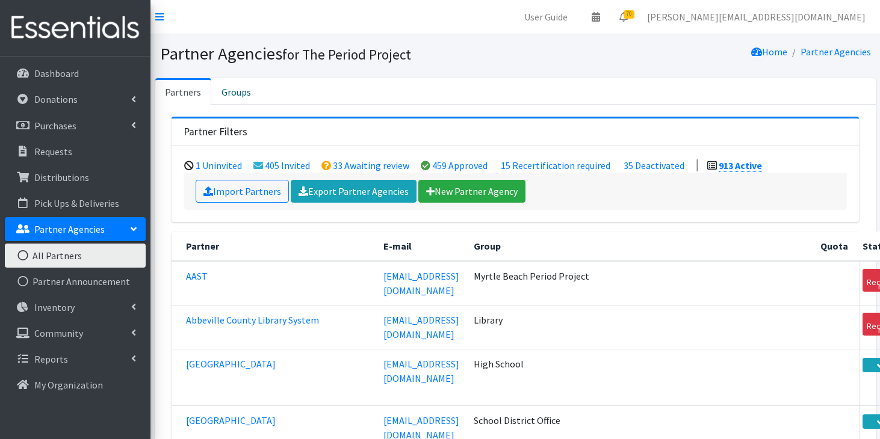
click at [280, 202] on link "Import Partners" at bounding box center [242, 191] width 93 height 23
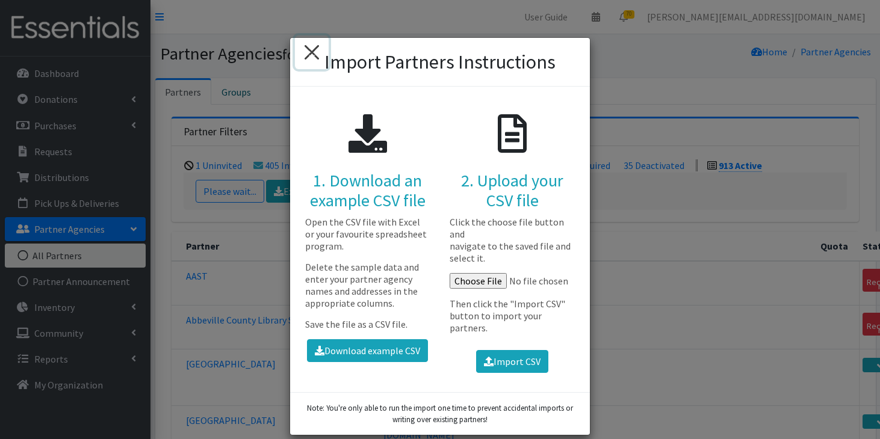
click at [305, 66] on button "×" at bounding box center [312, 53] width 34 height 34
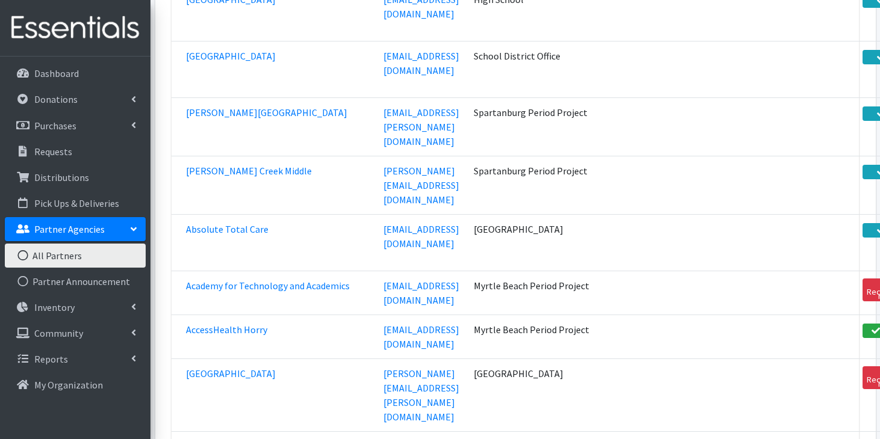
scroll to position [7424, 0]
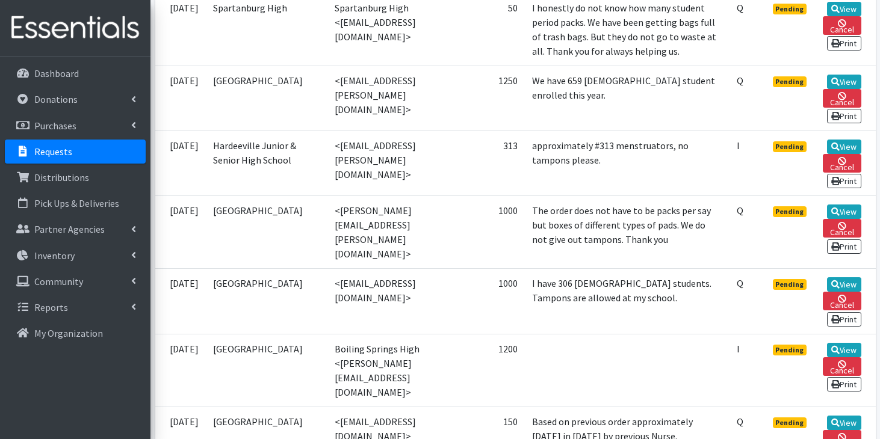
scroll to position [557, 0]
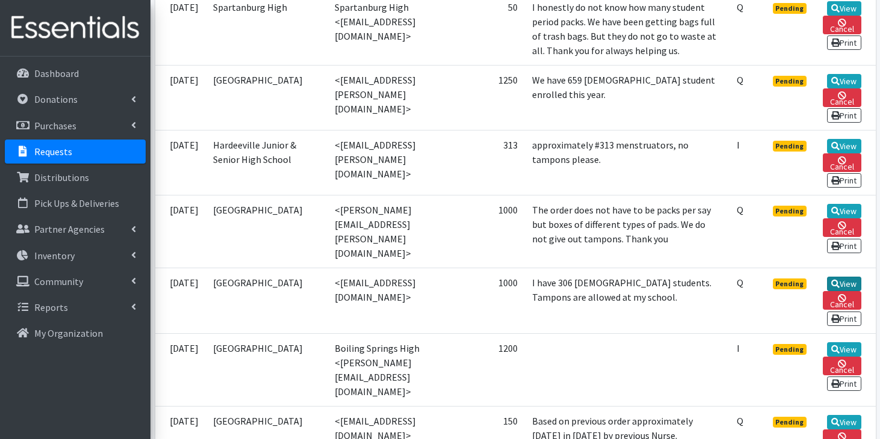
click at [850, 277] on link "View" at bounding box center [844, 284] width 34 height 14
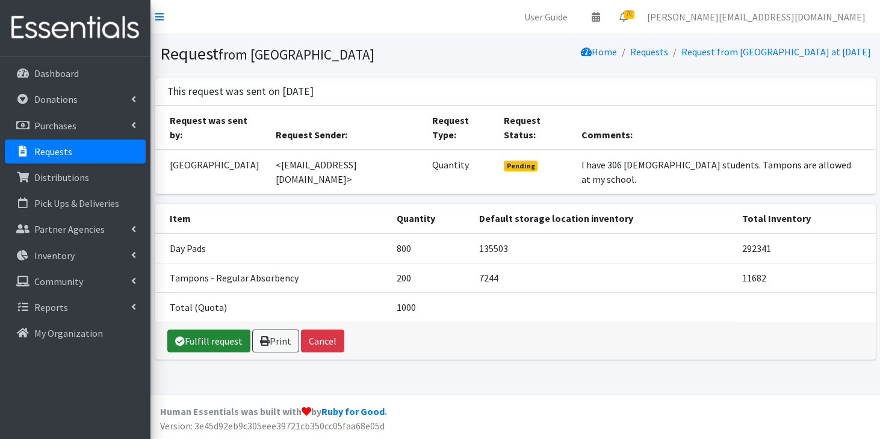
click at [222, 330] on link "Fulfill request" at bounding box center [208, 341] width 83 height 23
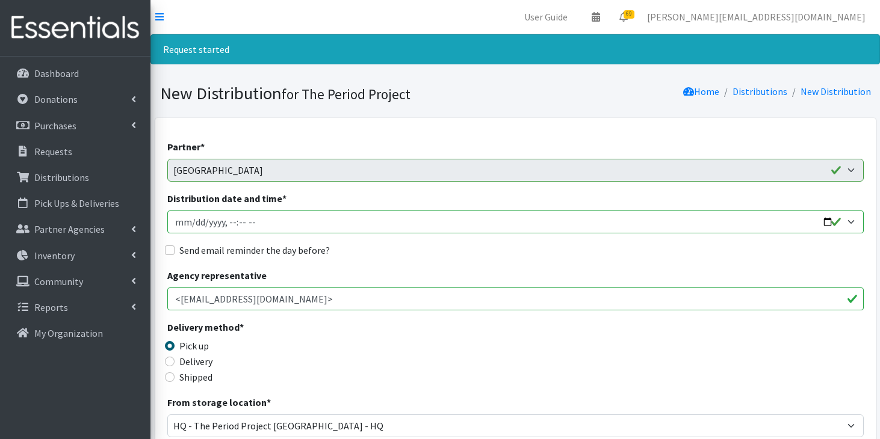
click at [191, 222] on input "Distribution date and time *" at bounding box center [515, 222] width 696 height 23
click at [255, 218] on input "Distribution date and time *" at bounding box center [515, 222] width 696 height 23
type input "[DATE]T11:59"
click at [168, 377] on input "Shipped" at bounding box center [170, 378] width 10 height 10
radio input "true"
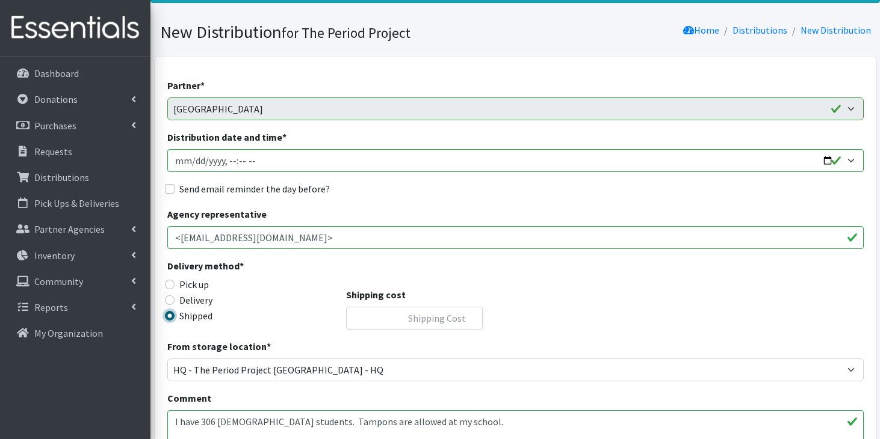
scroll to position [99, 0]
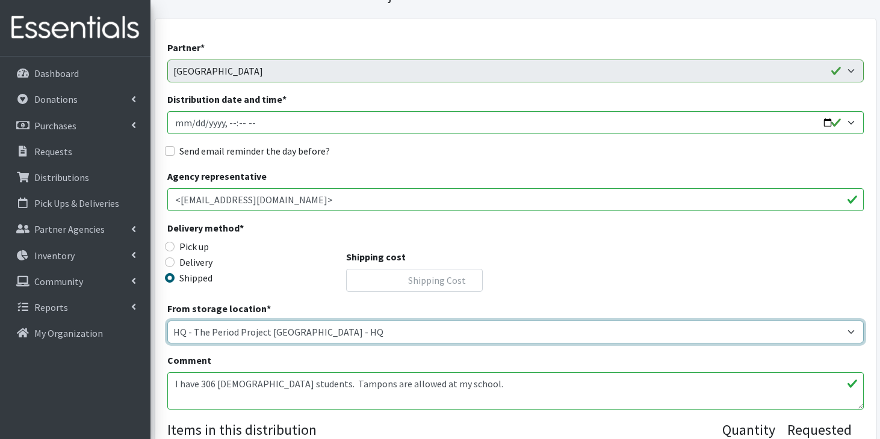
click at [305, 324] on select "[PERSON_NAME] HPP [GEOGRAPHIC_DATA], [GEOGRAPHIC_DATA] [GEOGRAPHIC_DATA] [GEOGR…" at bounding box center [515, 332] width 696 height 23
select select "253"
click at [167, 321] on select "[PERSON_NAME] HPP [GEOGRAPHIC_DATA], [GEOGRAPHIC_DATA] [GEOGRAPHIC_DATA] [GEOGR…" at bounding box center [515, 332] width 696 height 23
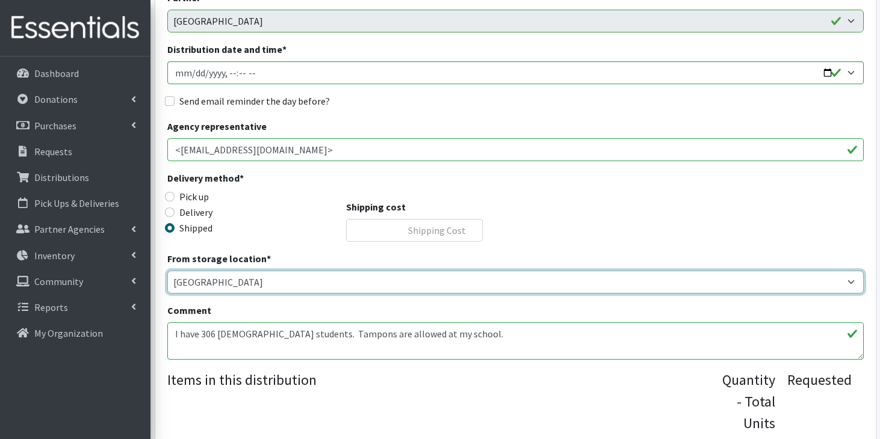
scroll to position [158, 0]
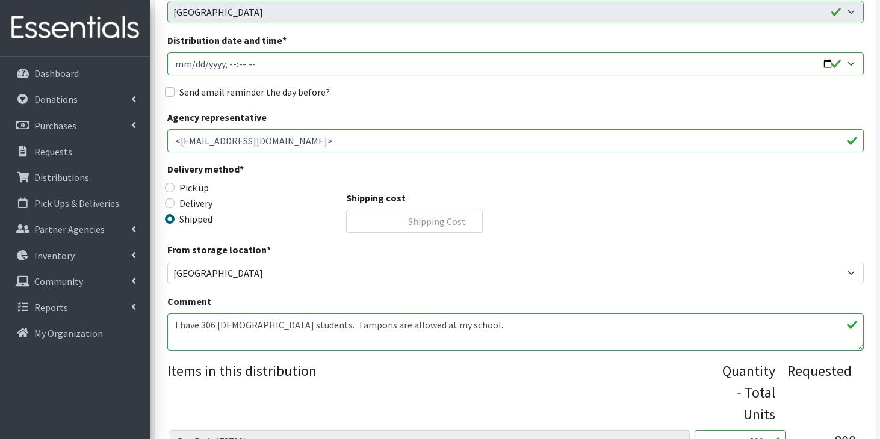
click at [176, 324] on textarea "I have 306 [DEMOGRAPHIC_DATA] students. Tampons are allowed at my school." at bounding box center [515, 332] width 696 height 37
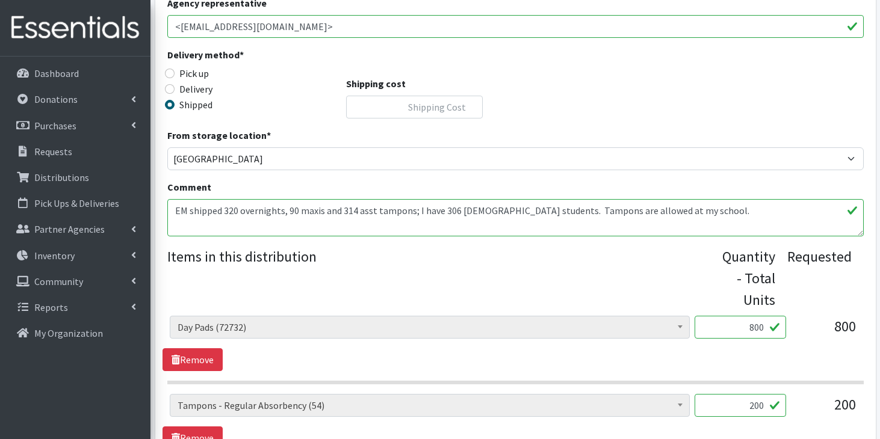
scroll to position [273, 0]
type textarea "EM shipped 320 overnights, 90 maxis and 314 asst tampons; I have 306 [DEMOGRAPH…"
click at [214, 355] on link "Remove" at bounding box center [193, 359] width 60 height 23
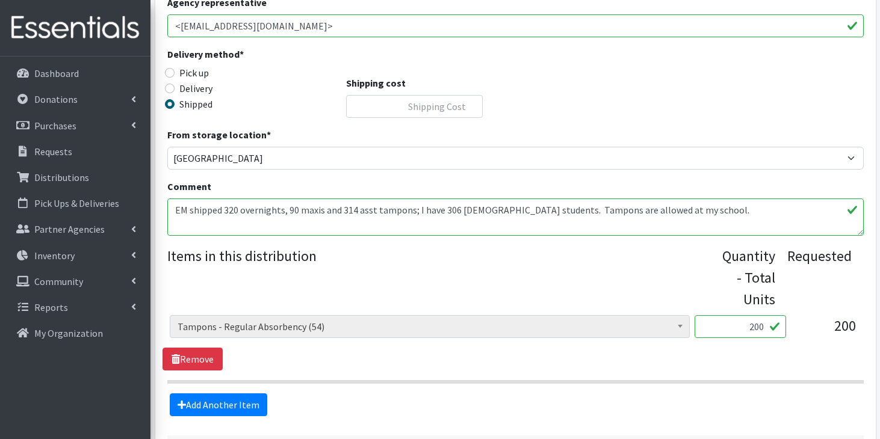
click at [763, 329] on input "200" at bounding box center [740, 326] width 91 height 23
type input "2"
click at [246, 329] on span "Tampons - Regular Absorbency (54)" at bounding box center [430, 326] width 504 height 17
click at [193, 358] on link "Remove" at bounding box center [193, 359] width 60 height 23
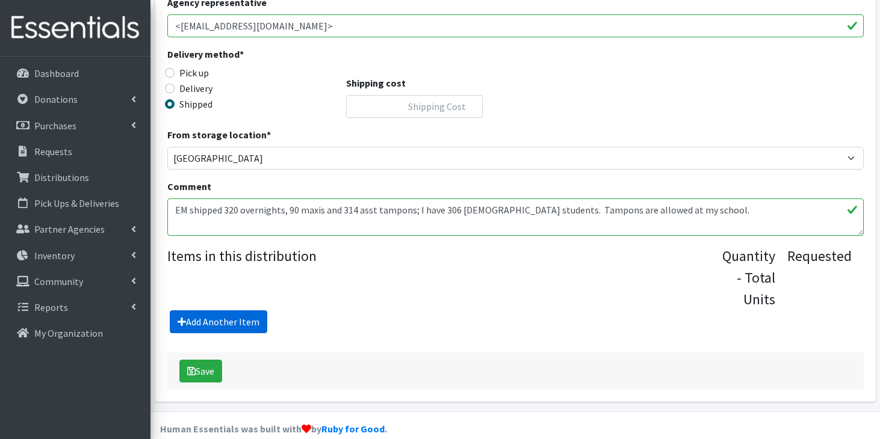
click at [238, 321] on link "Add Another Item" at bounding box center [219, 322] width 98 height 23
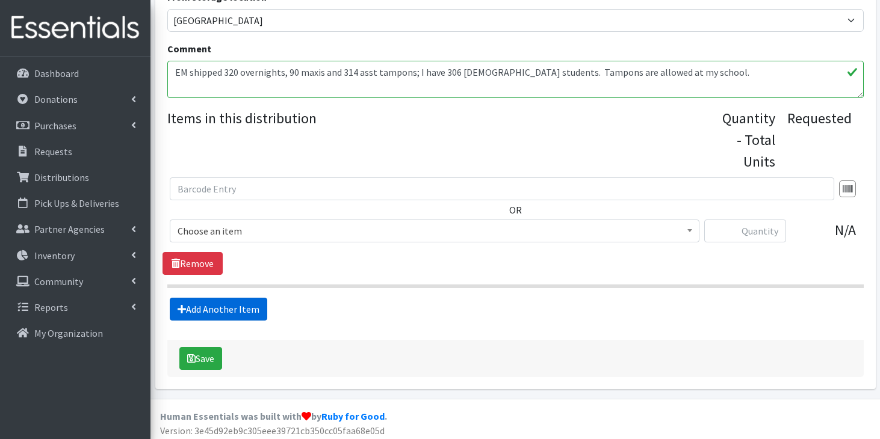
scroll to position [415, 0]
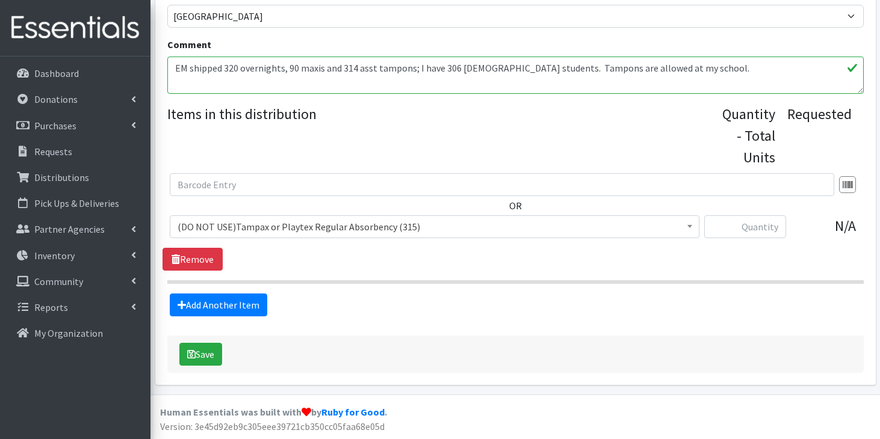
click at [291, 229] on span "(DO NOT USE)Tampax or Playtex Regular Absorbency (315)" at bounding box center [435, 226] width 514 height 17
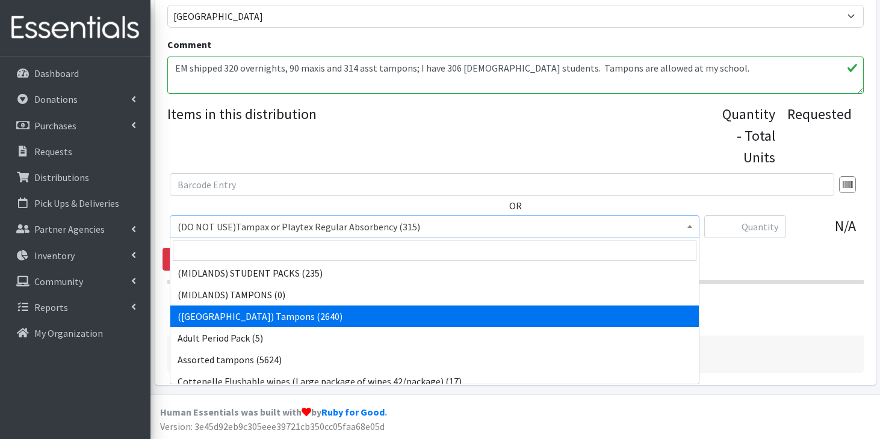
scroll to position [342, 0]
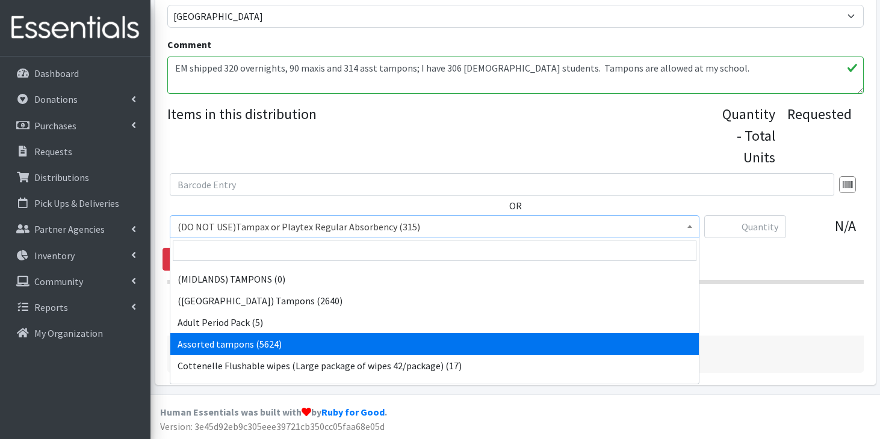
select select "14370"
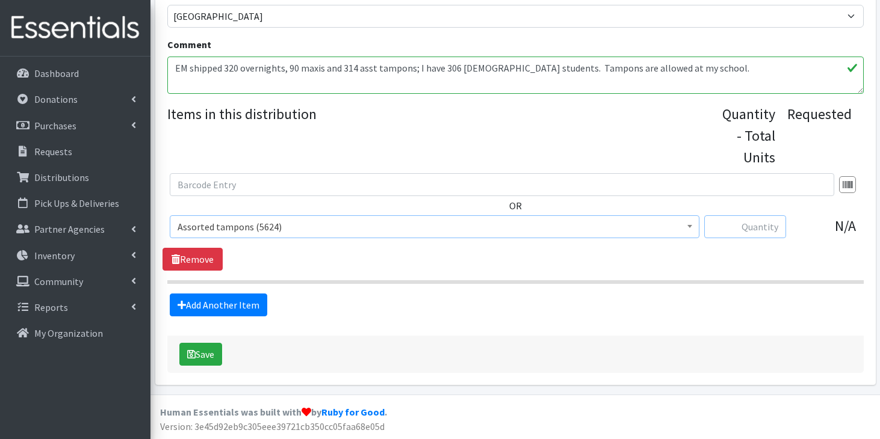
click at [761, 229] on input "text" at bounding box center [745, 226] width 82 height 23
type input "314"
click at [240, 304] on link "Add Another Item" at bounding box center [219, 305] width 98 height 23
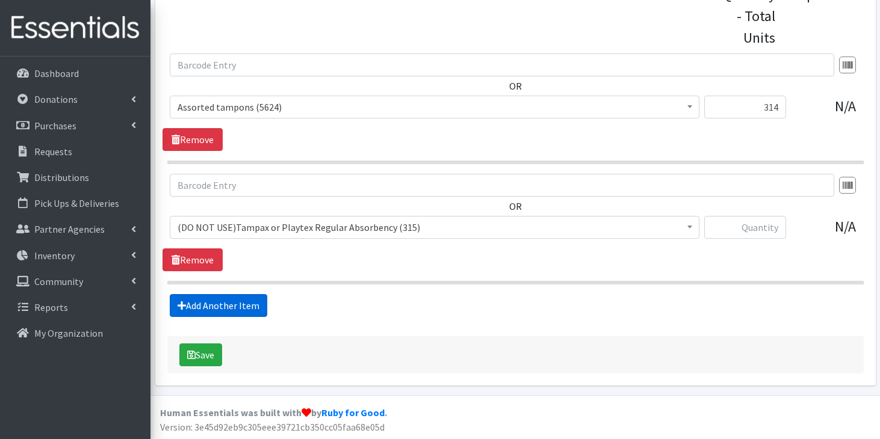
scroll to position [536, 0]
click at [315, 224] on span "(DO NOT USE)Tampax or Playtex Regular Absorbency (315)" at bounding box center [435, 226] width 514 height 17
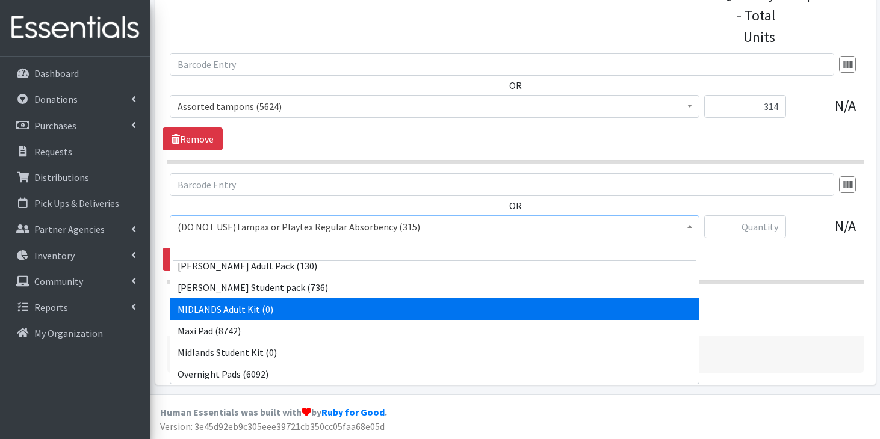
scroll to position [1005, 0]
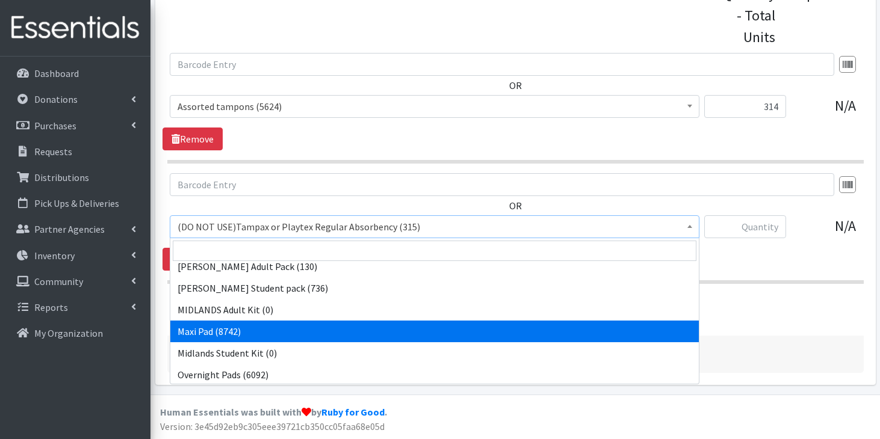
select select "11144"
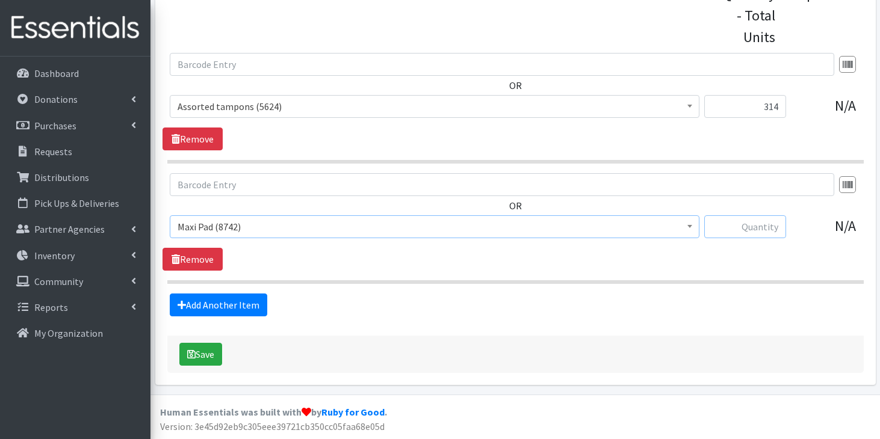
click at [742, 231] on input "text" at bounding box center [745, 226] width 82 height 23
type input "90"
click at [253, 306] on link "Add Another Item" at bounding box center [219, 305] width 98 height 23
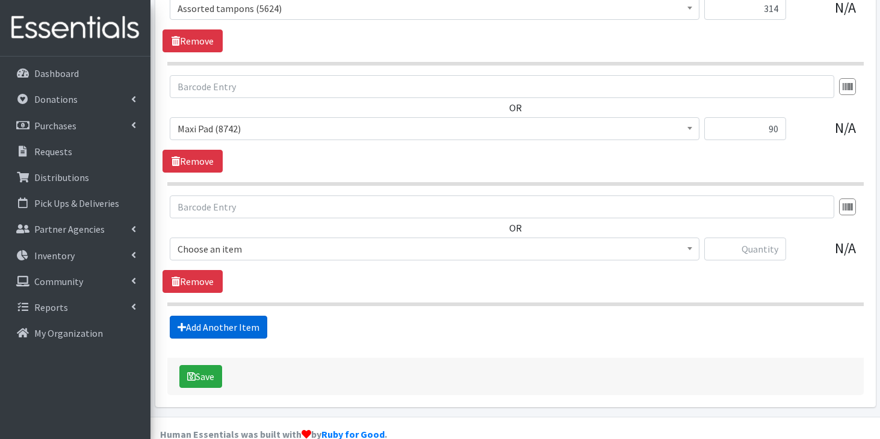
scroll to position [656, 0]
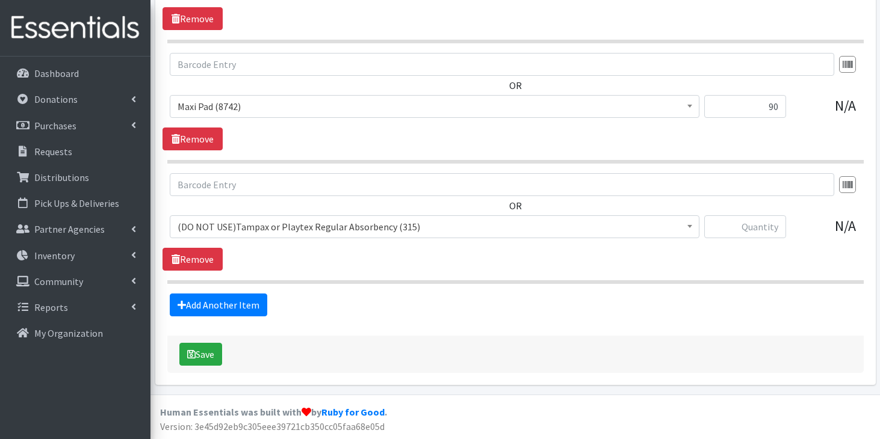
click at [319, 229] on span "(DO NOT USE)Tampax or Playtex Regular Absorbency (315)" at bounding box center [435, 226] width 514 height 17
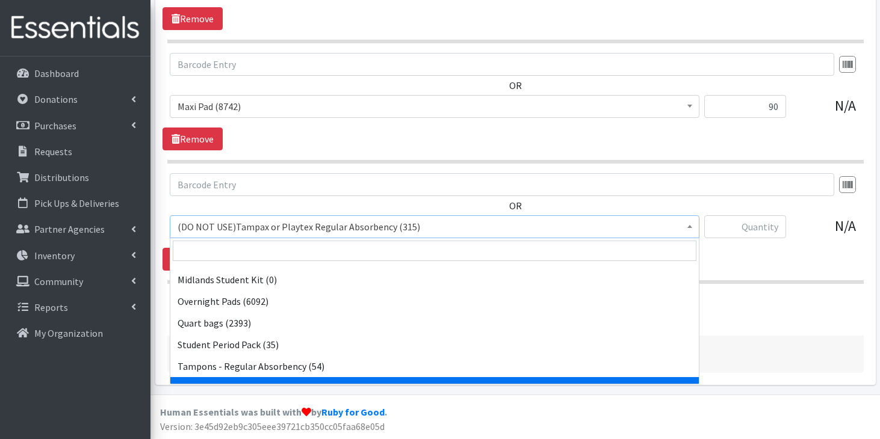
scroll to position [1077, 0]
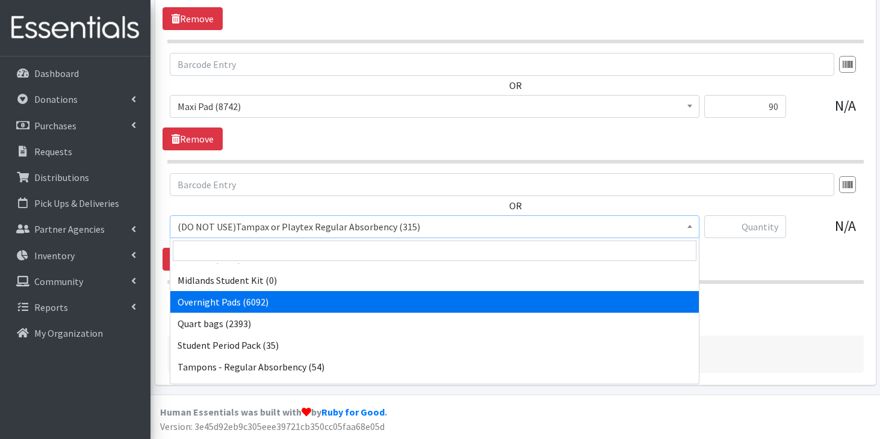
select select "7593"
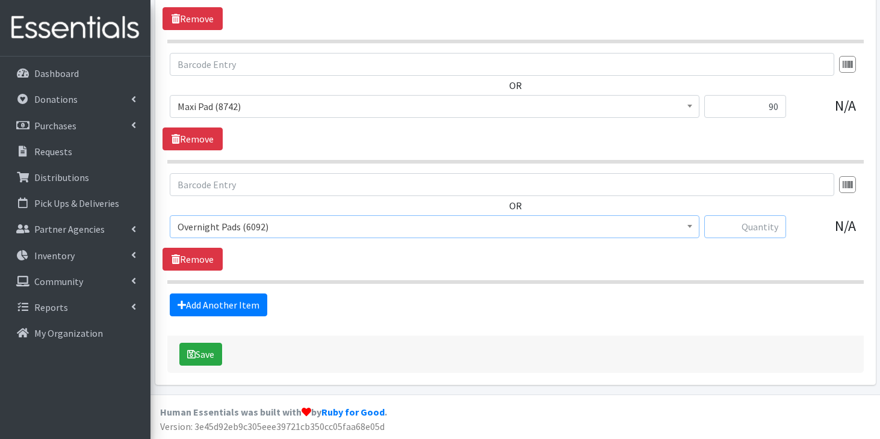
click at [758, 225] on input "text" at bounding box center [745, 226] width 82 height 23
type input "320"
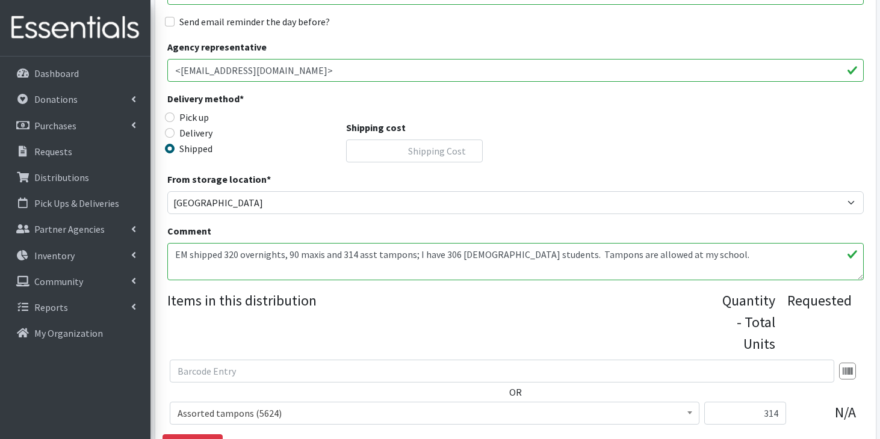
scroll to position [275, 0]
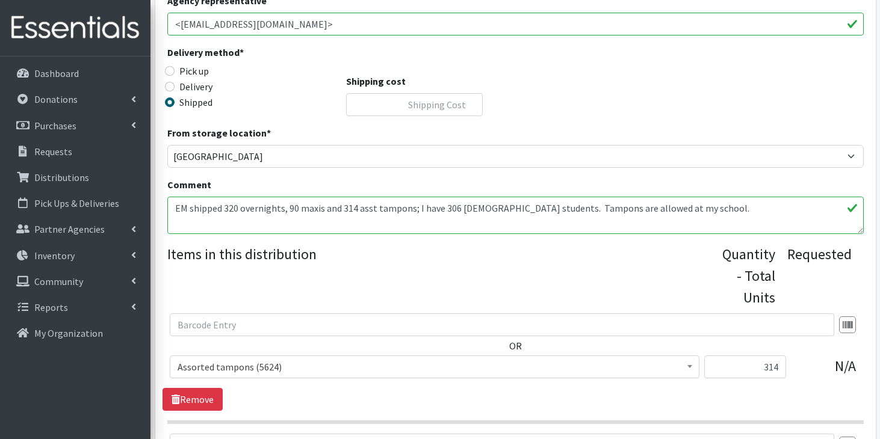
click at [420, 90] on div "Shipping cost" at bounding box center [414, 95] width 137 height 42
click at [412, 105] on input "Shipping cost" at bounding box center [414, 104] width 137 height 23
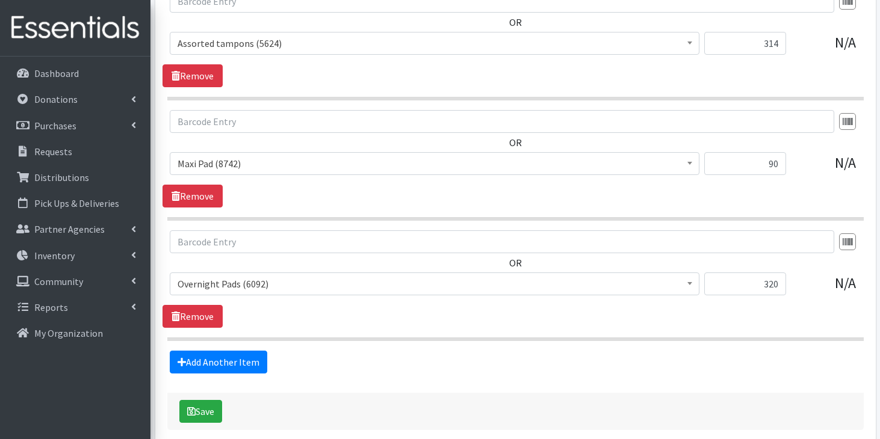
scroll to position [656, 0]
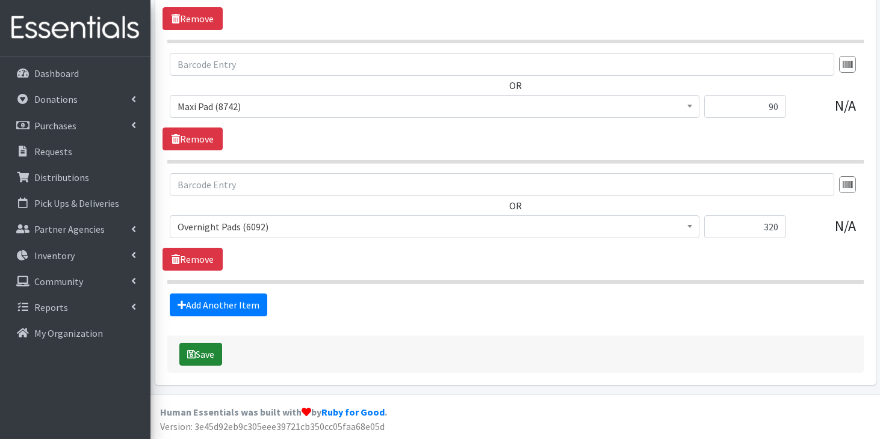
type input "19.15"
click at [207, 353] on button "Save" at bounding box center [200, 354] width 43 height 23
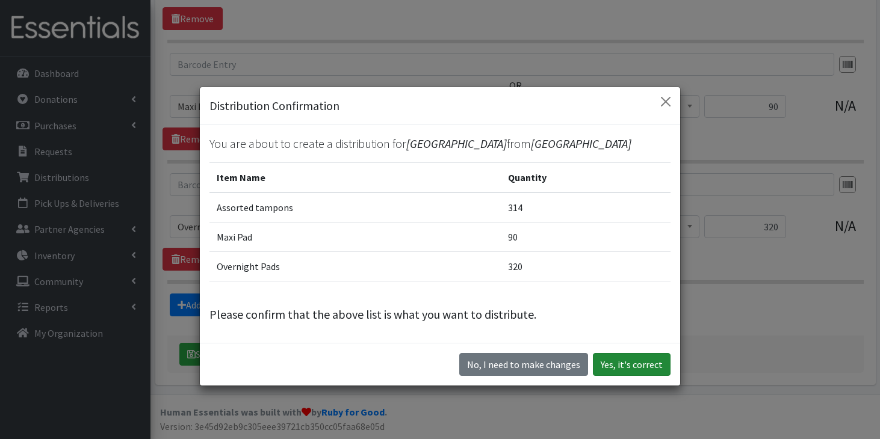
click at [648, 371] on button "Yes, it's correct" at bounding box center [632, 364] width 78 height 23
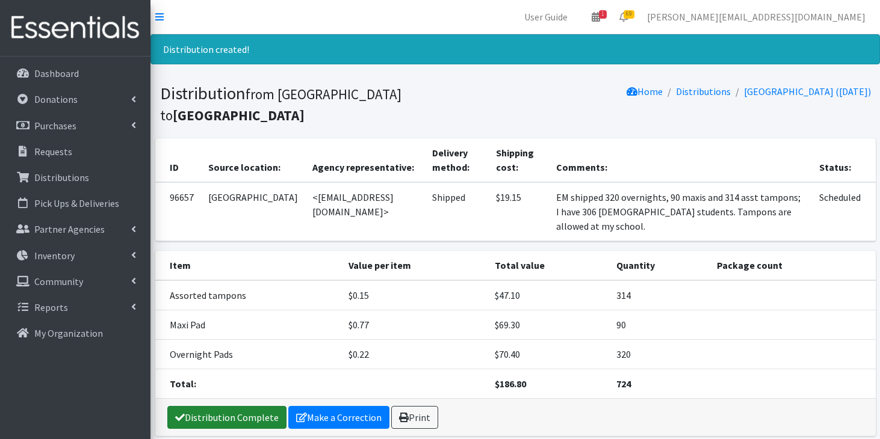
click at [262, 406] on link "Distribution Complete" at bounding box center [226, 417] width 119 height 23
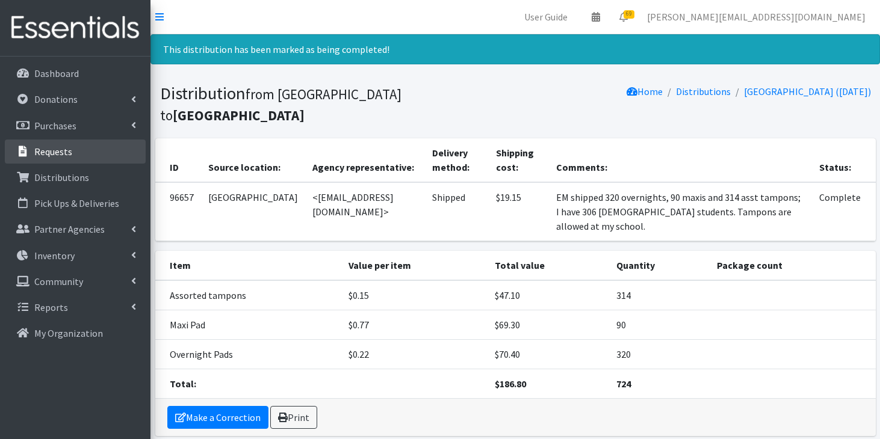
click at [63, 156] on p "Requests" at bounding box center [53, 152] width 38 height 12
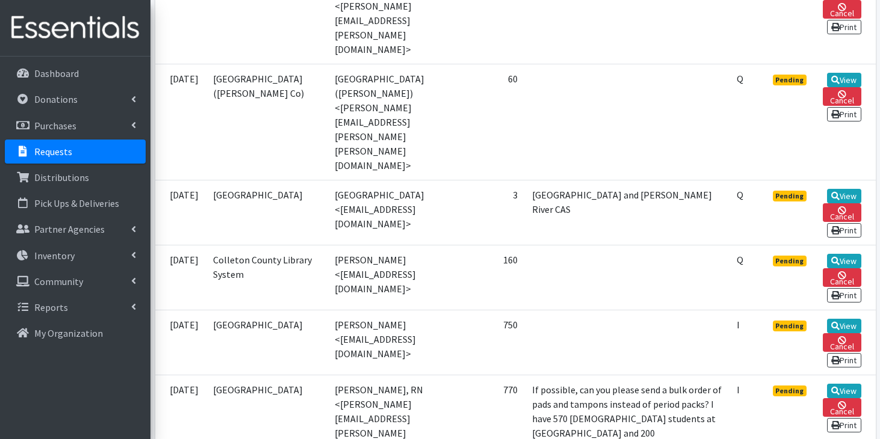
scroll to position [1002, 0]
